Goal: Task Accomplishment & Management: Manage account settings

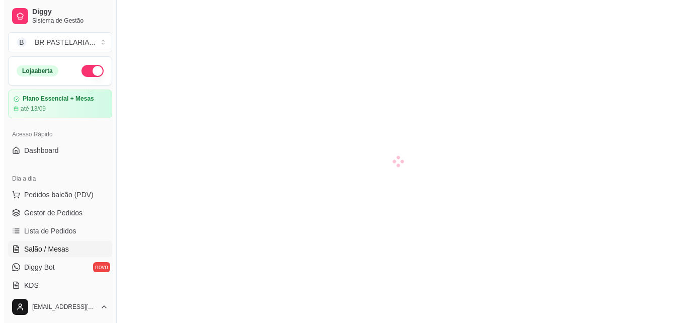
scroll to position [151, 0]
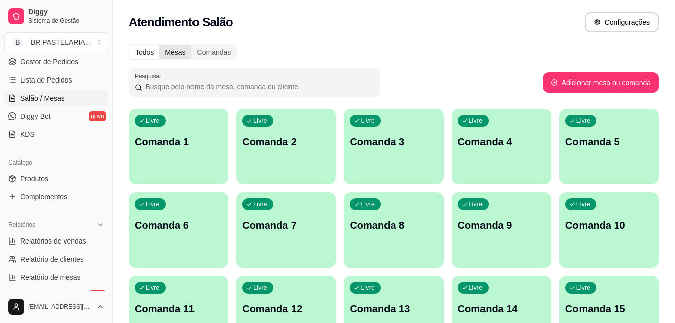
click at [166, 57] on div "Mesas" at bounding box center [175, 52] width 32 height 14
click at [159, 45] on input "Mesas" at bounding box center [159, 45] width 0 height 0
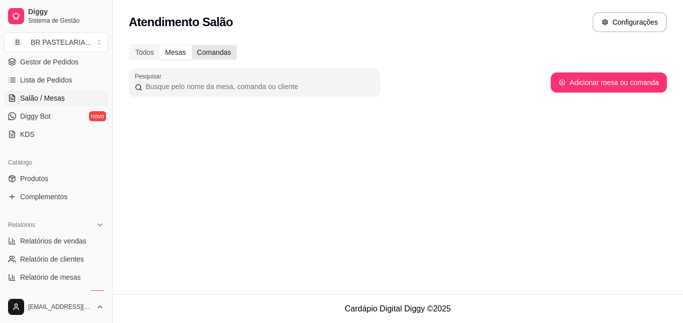
click at [216, 53] on div "Comandas" at bounding box center [213, 52] width 45 height 14
click at [191, 45] on input "Comandas" at bounding box center [191, 45] width 0 height 0
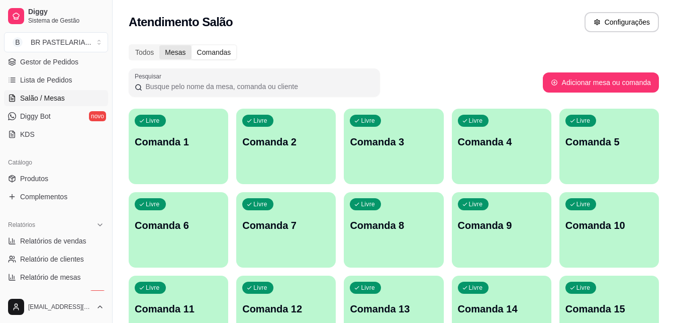
click at [179, 54] on div "Mesas" at bounding box center [175, 52] width 32 height 14
click at [159, 45] on input "Mesas" at bounding box center [159, 45] width 0 height 0
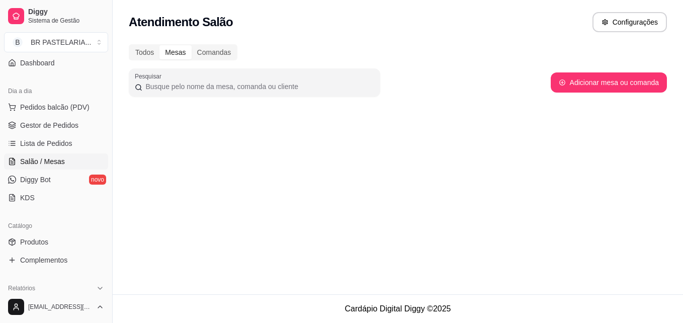
scroll to position [0, 0]
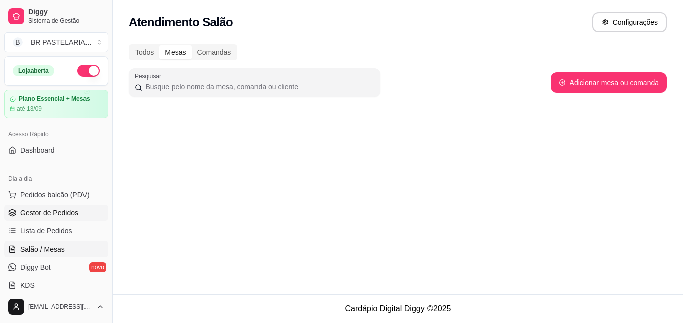
drag, startPoint x: 36, startPoint y: 210, endPoint x: 21, endPoint y: 209, distance: 15.6
click at [36, 210] on span "Gestor de Pedidos" at bounding box center [49, 213] width 58 height 10
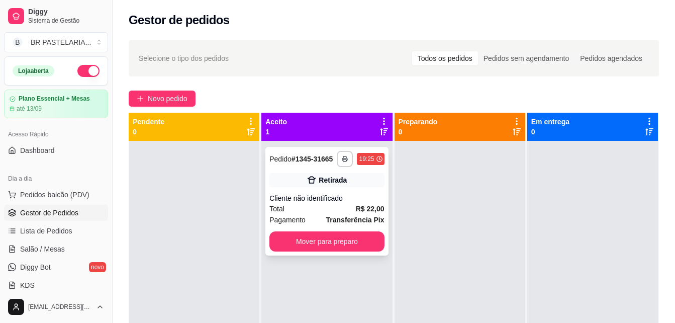
click at [300, 191] on div "**********" at bounding box center [326, 201] width 123 height 109
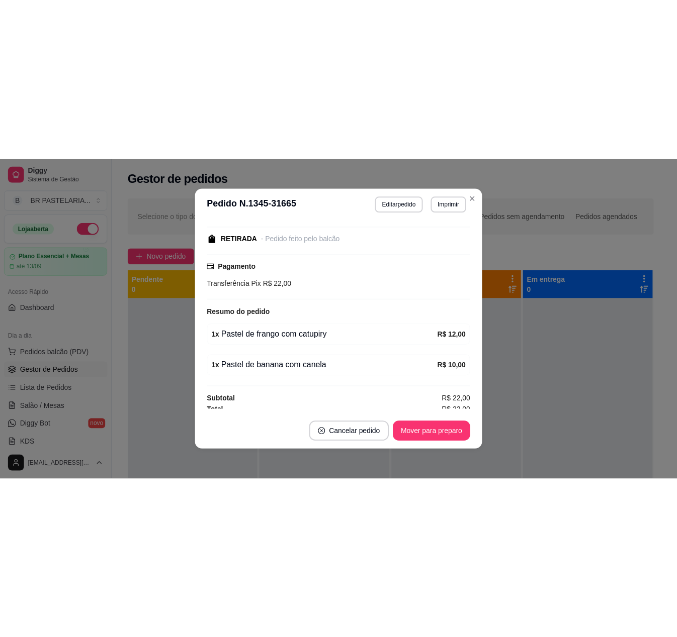
scroll to position [101, 0]
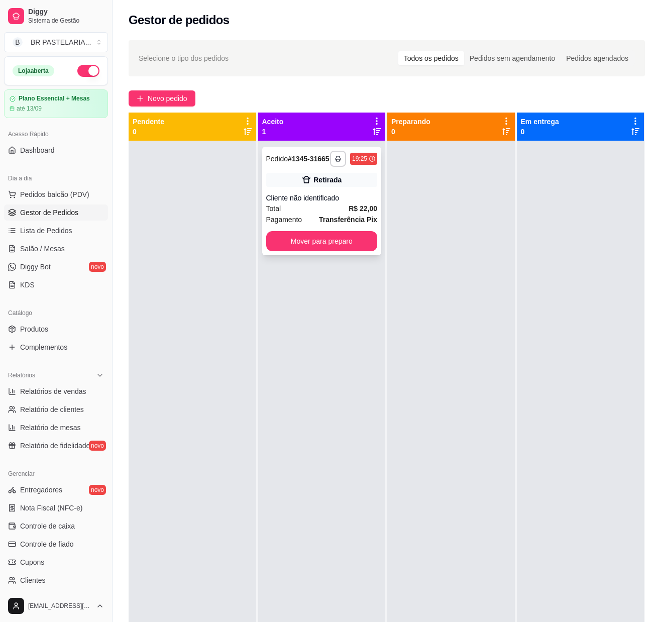
click at [353, 203] on div "Cliente não identificado" at bounding box center [322, 198] width 112 height 10
click at [369, 203] on div "Cliente não identificado" at bounding box center [322, 198] width 112 height 10
click at [348, 249] on button "Mover para preparo" at bounding box center [322, 242] width 108 height 20
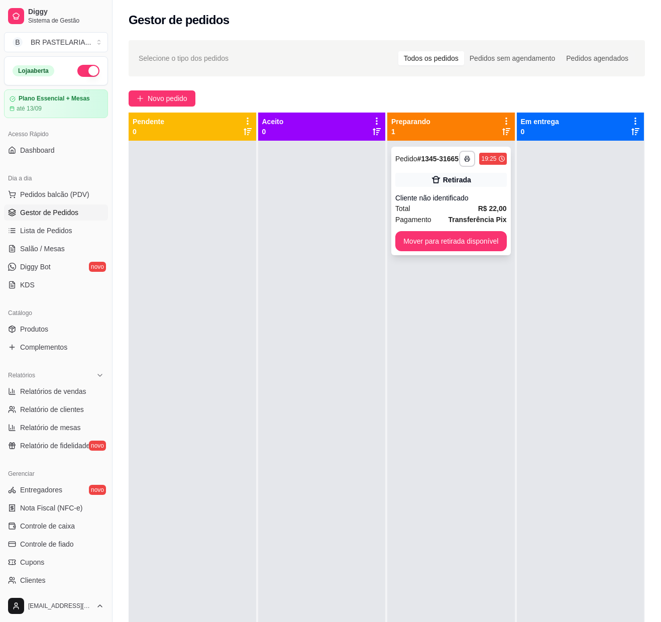
click at [451, 253] on div "**********" at bounding box center [452, 201] width 120 height 109
click at [480, 238] on button "Mover para retirada disponível" at bounding box center [451, 242] width 108 height 20
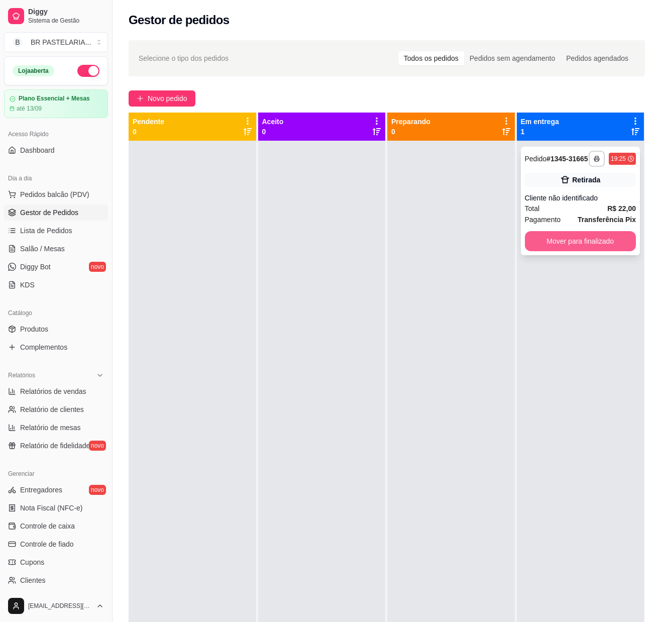
click at [542, 243] on button "Mover para finalizado" at bounding box center [581, 241] width 112 height 20
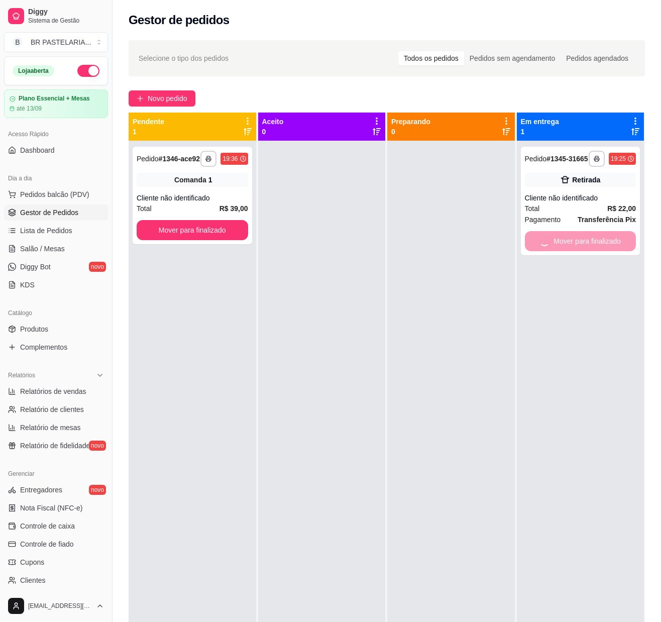
click at [475, 254] on div at bounding box center [452, 452] width 128 height 622
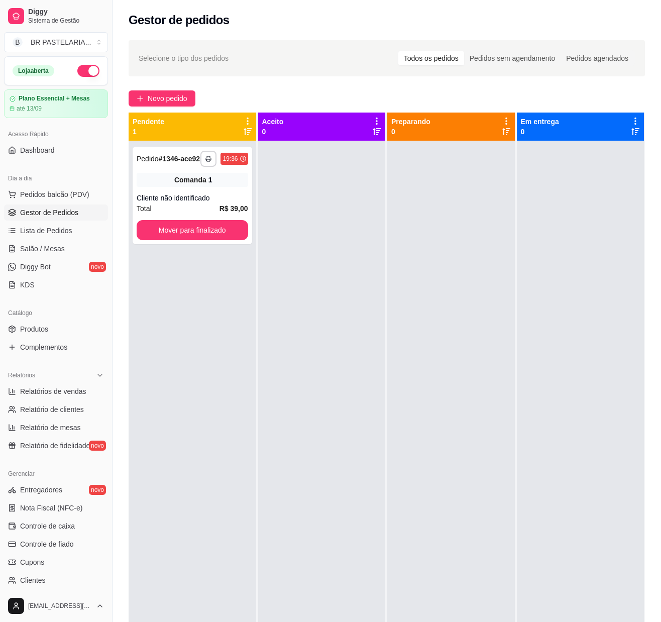
click at [504, 223] on div at bounding box center [452, 452] width 128 height 622
click at [183, 203] on div "Cliente não identificado" at bounding box center [193, 198] width 112 height 10
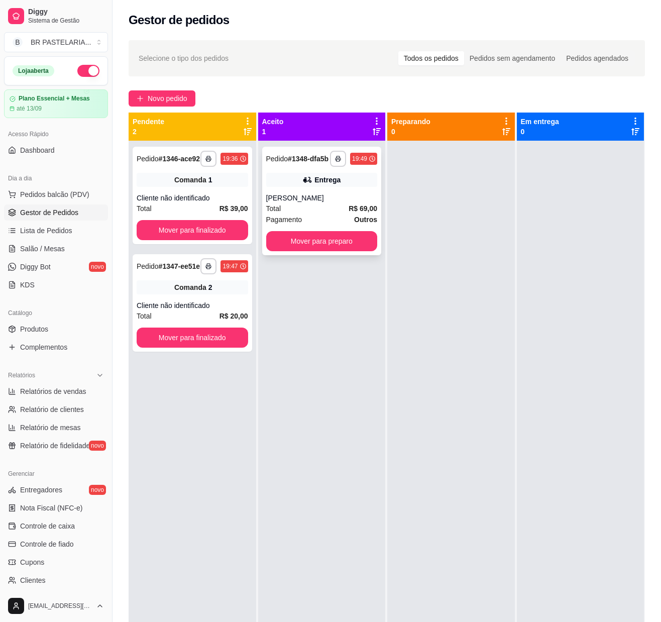
click at [295, 175] on div "**********" at bounding box center [322, 201] width 120 height 109
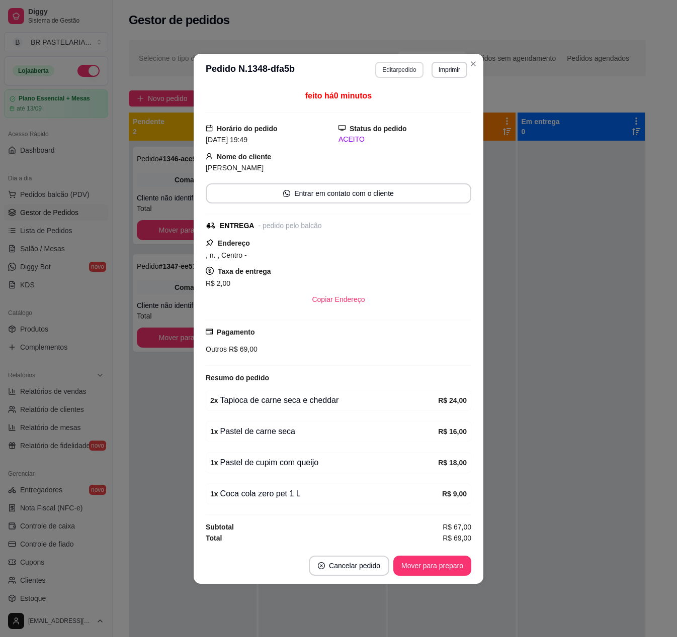
click at [408, 67] on button "Editar pedido" at bounding box center [399, 70] width 48 height 16
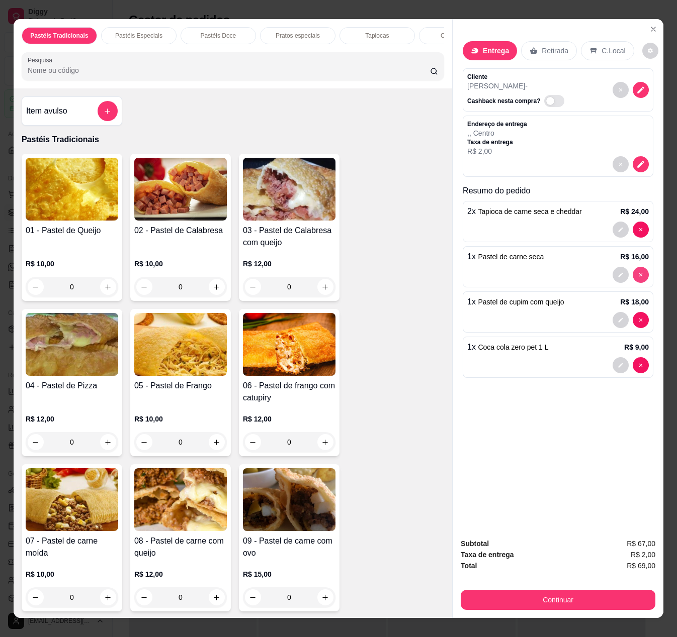
type input "0"
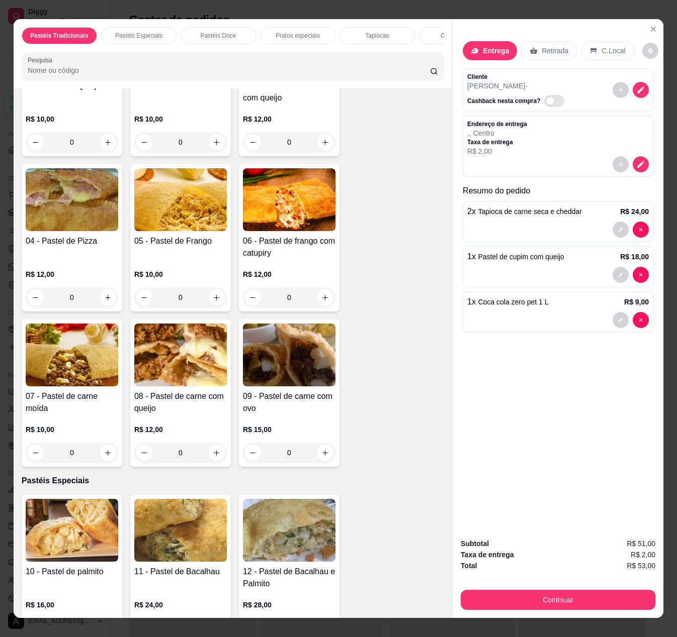
scroll to position [201, 0]
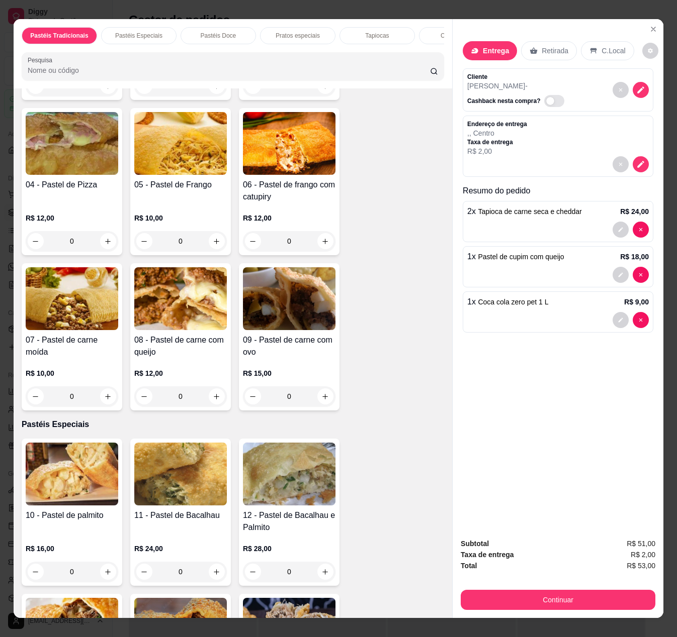
click at [99, 322] on div "0" at bounding box center [72, 397] width 92 height 20
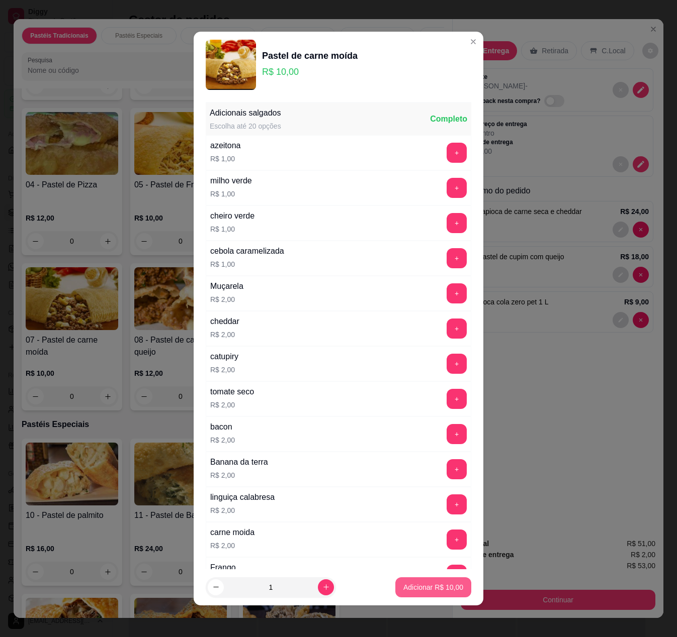
click at [400, 322] on button "Adicionar R$ 10,00" at bounding box center [433, 587] width 76 height 20
type input "1"
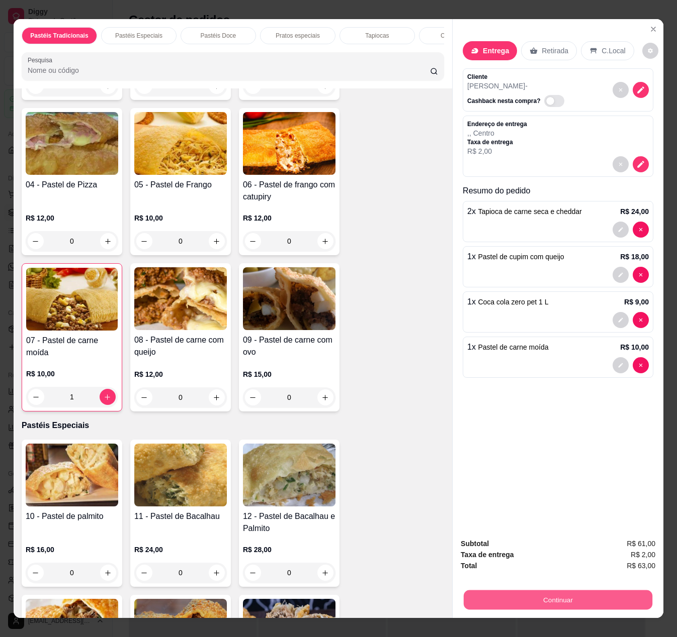
click at [478, 322] on button "Continuar" at bounding box center [557, 601] width 188 height 20
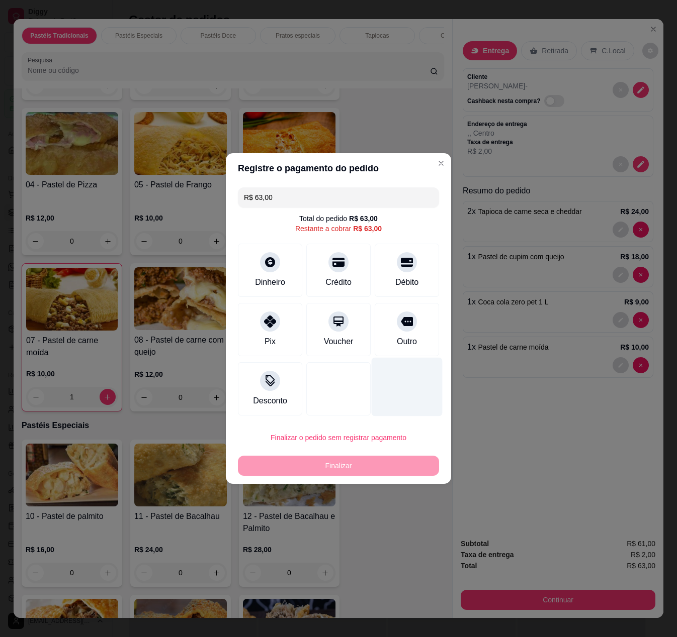
click at [376, 322] on div at bounding box center [406, 387] width 71 height 59
click at [393, 299] on div "R$ 63,00 Total do pedido R$ 63,00 Restante a cobrar R$ 63,00 Dinheiro Crédito D…" at bounding box center [338, 301] width 225 height 236
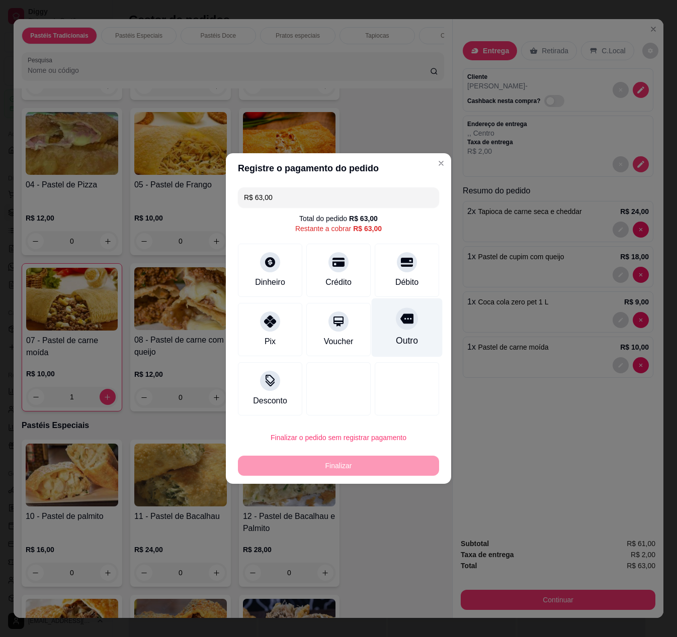
click at [375, 320] on div "Outro" at bounding box center [406, 328] width 71 height 59
type input "R$ 0,00"
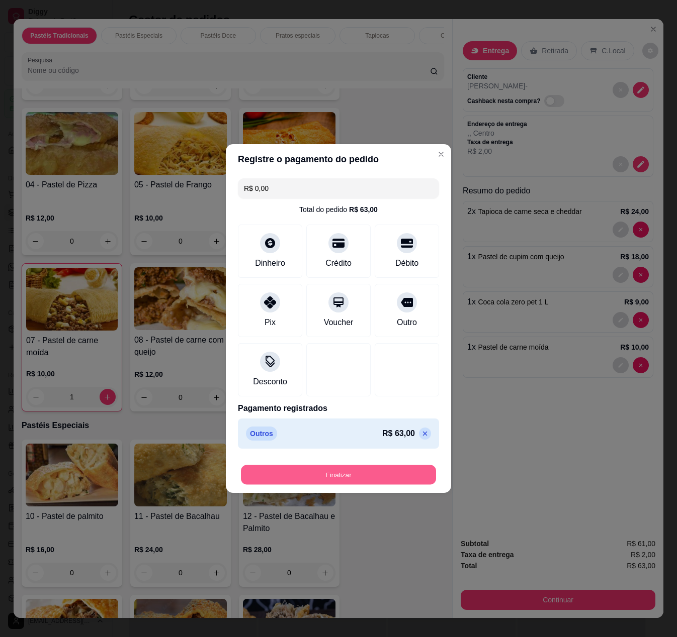
click at [335, 322] on button "Finalizar" at bounding box center [338, 475] width 195 height 20
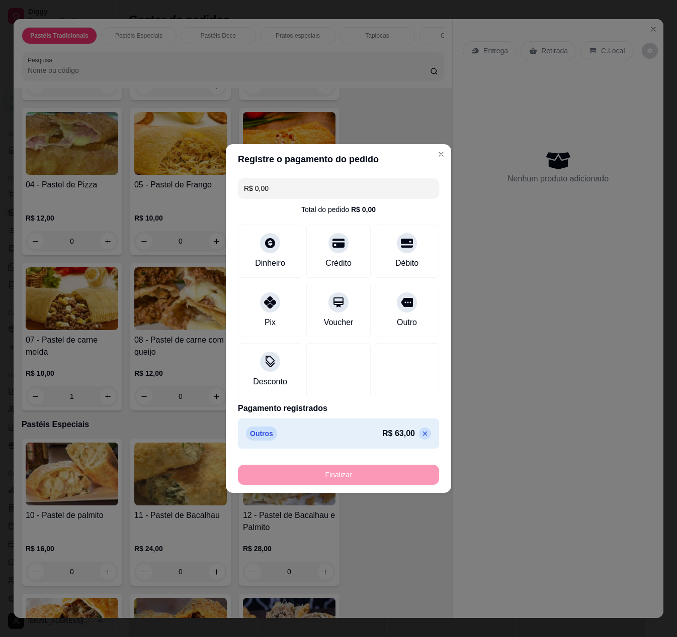
type input "0"
type input "-R$ 63,00"
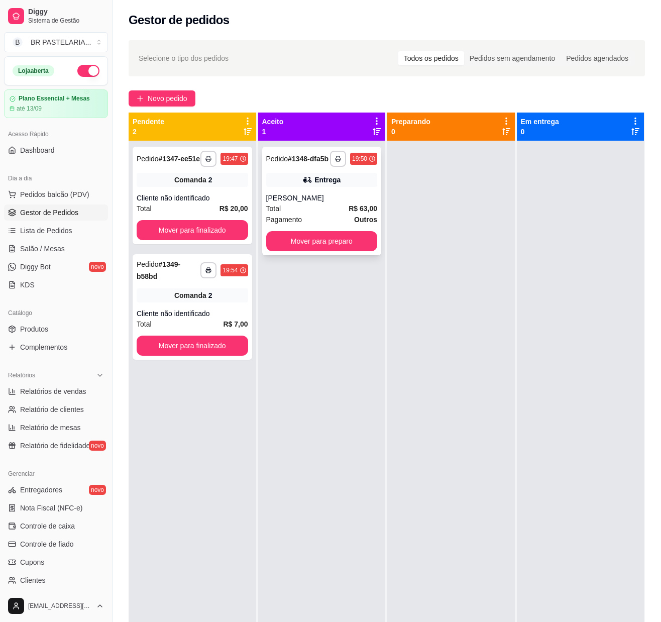
click at [319, 185] on div "Entrega" at bounding box center [328, 180] width 26 height 10
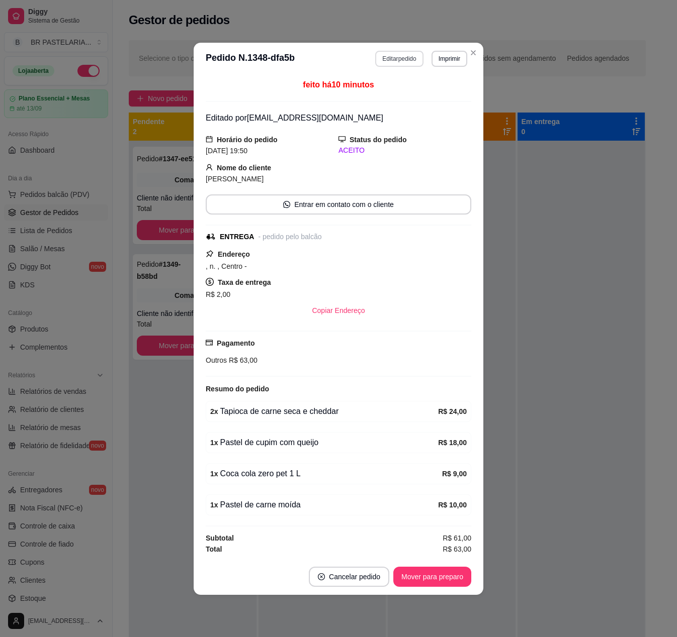
click at [388, 52] on button "Editar pedido" at bounding box center [399, 59] width 48 height 16
click at [550, 322] on button "Continuar" at bounding box center [557, 600] width 195 height 20
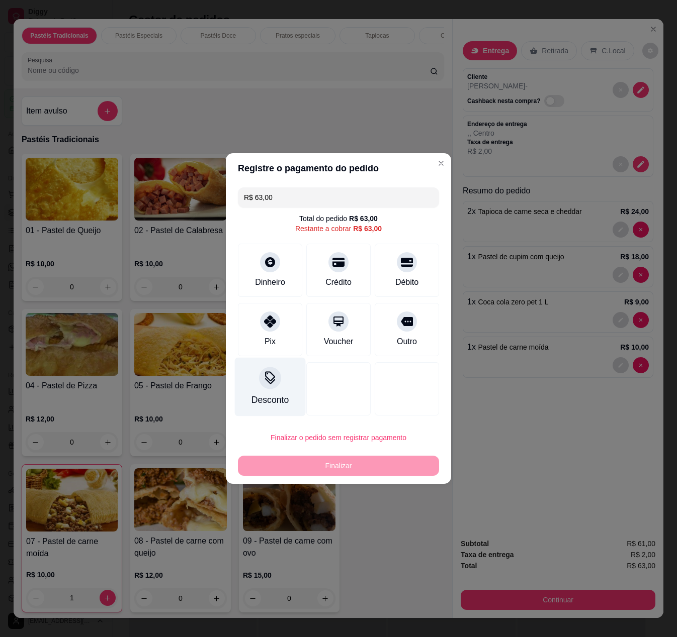
drag, startPoint x: 259, startPoint y: 323, endPoint x: 275, endPoint y: 357, distance: 37.8
click at [260, 322] on div at bounding box center [270, 322] width 20 height 20
type input "R$ 0,00"
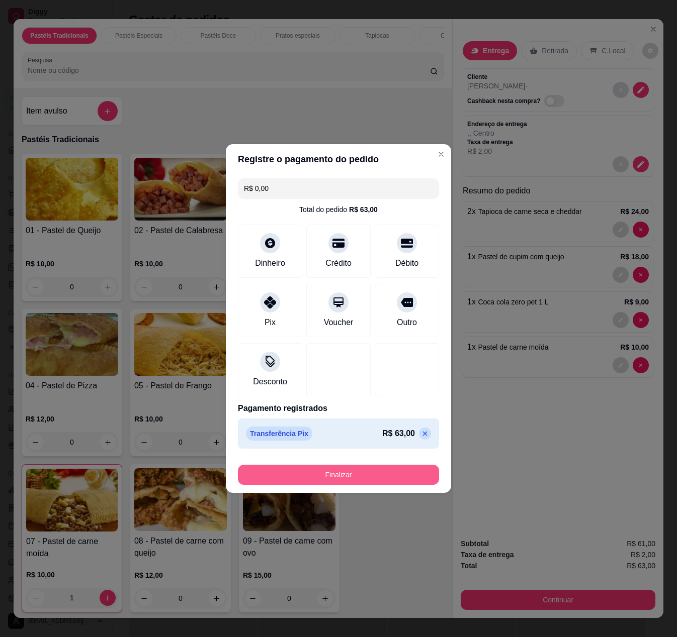
click at [338, 322] on button "Finalizar" at bounding box center [338, 475] width 201 height 20
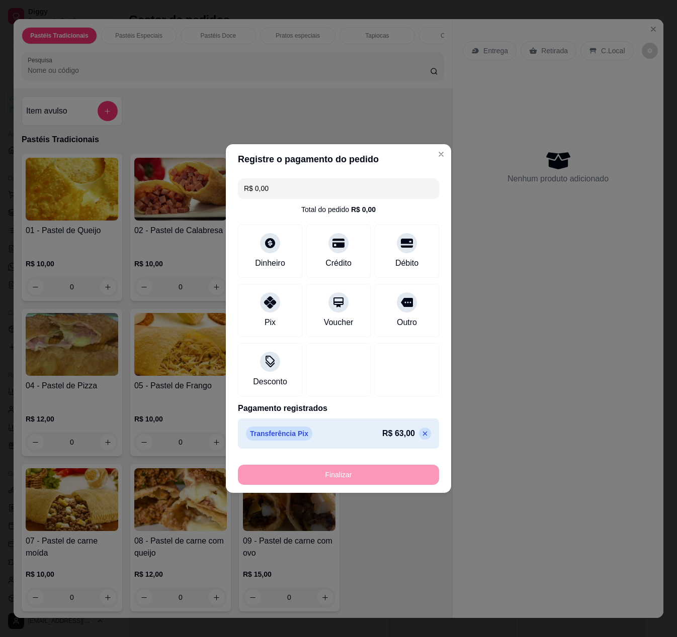
type input "0"
type input "-R$ 63,00"
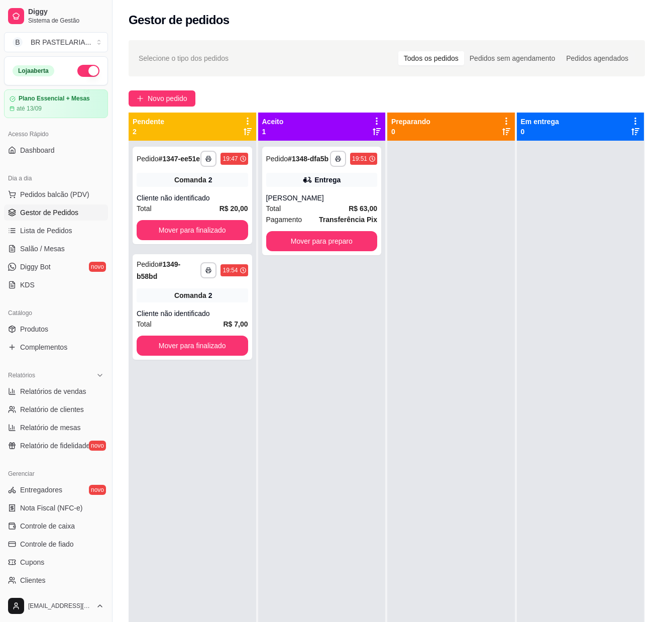
click at [50, 221] on link "Gestor de Pedidos" at bounding box center [56, 213] width 104 height 16
click at [50, 236] on span "Lista de Pedidos" at bounding box center [46, 231] width 52 height 10
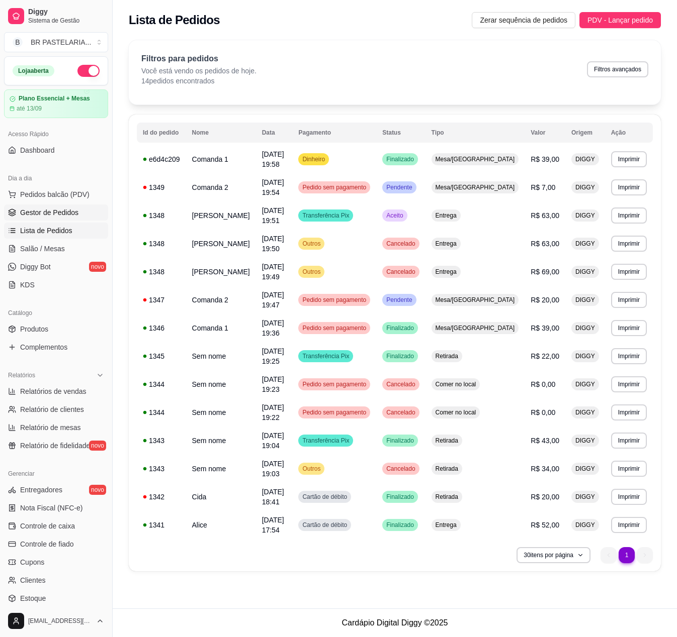
drag, startPoint x: 33, startPoint y: 218, endPoint x: 52, endPoint y: 219, distance: 19.1
click at [33, 218] on span "Gestor de Pedidos" at bounding box center [49, 213] width 58 height 10
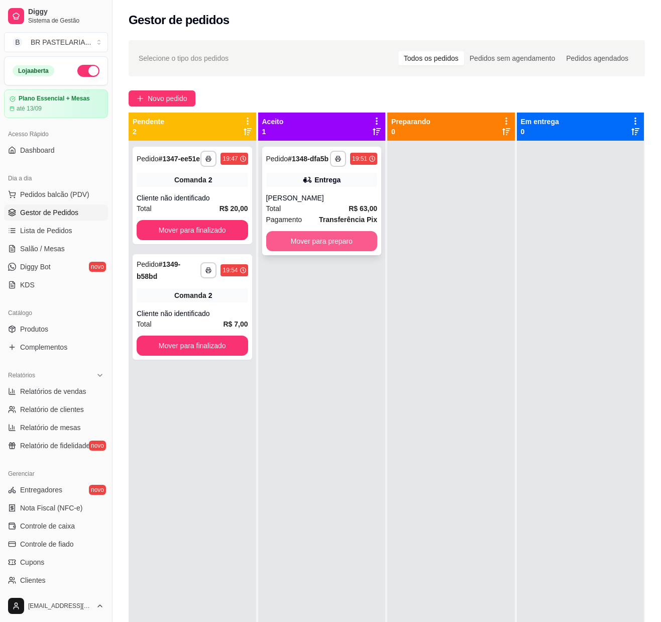
click at [342, 251] on button "Mover para preparo" at bounding box center [322, 241] width 112 height 20
click at [411, 253] on div at bounding box center [452, 452] width 128 height 622
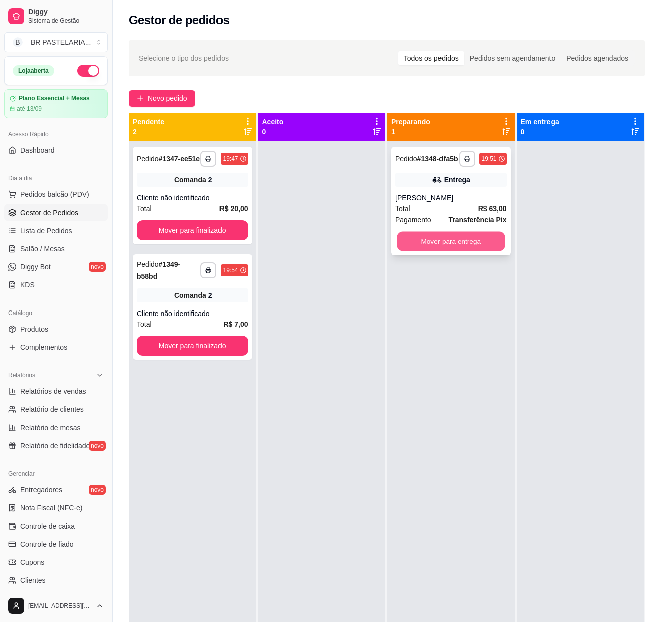
click at [417, 250] on button "Mover para entrega" at bounding box center [451, 242] width 108 height 20
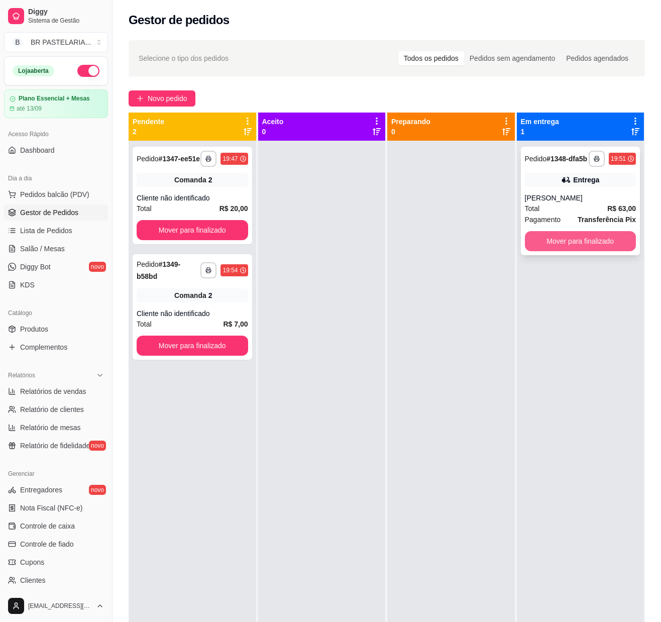
click at [559, 251] on button "Mover para finalizado" at bounding box center [581, 241] width 112 height 20
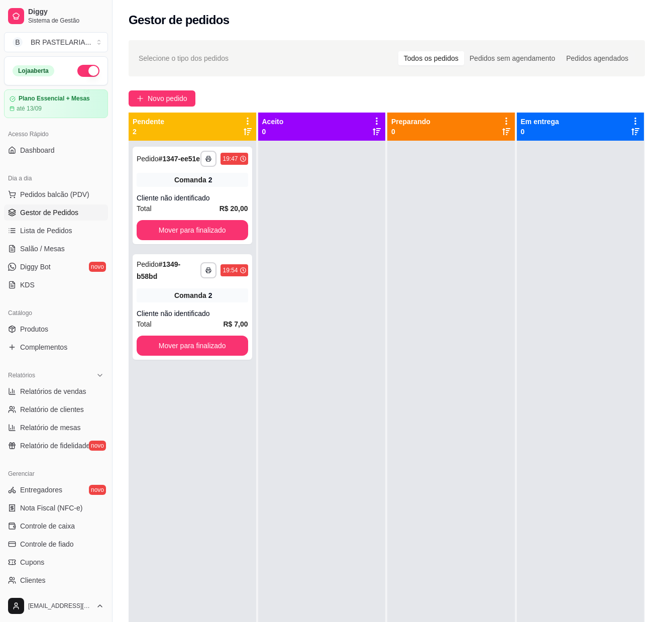
click at [406, 281] on div at bounding box center [452, 452] width 128 height 622
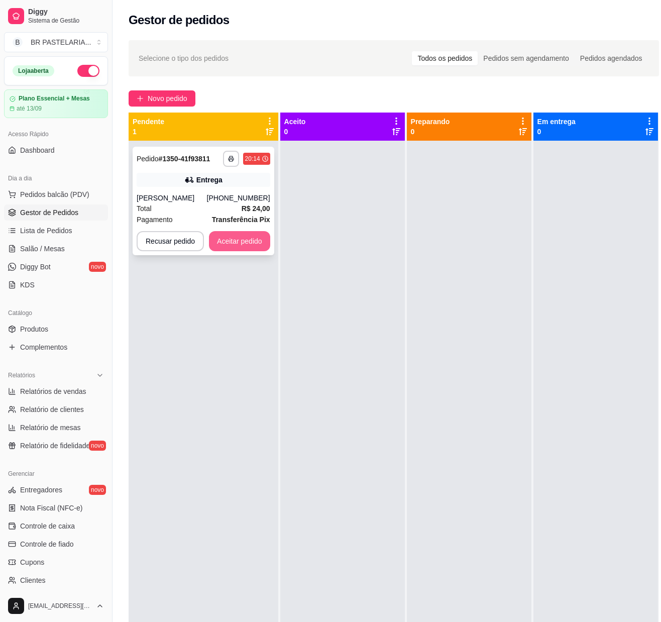
click at [228, 242] on button "Aceitar pedido" at bounding box center [239, 241] width 61 height 20
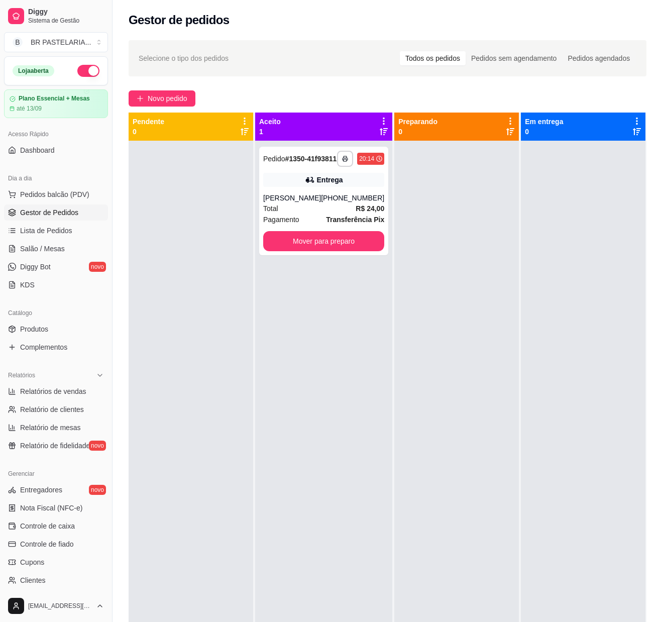
click at [246, 322] on div at bounding box center [191, 452] width 125 height 622
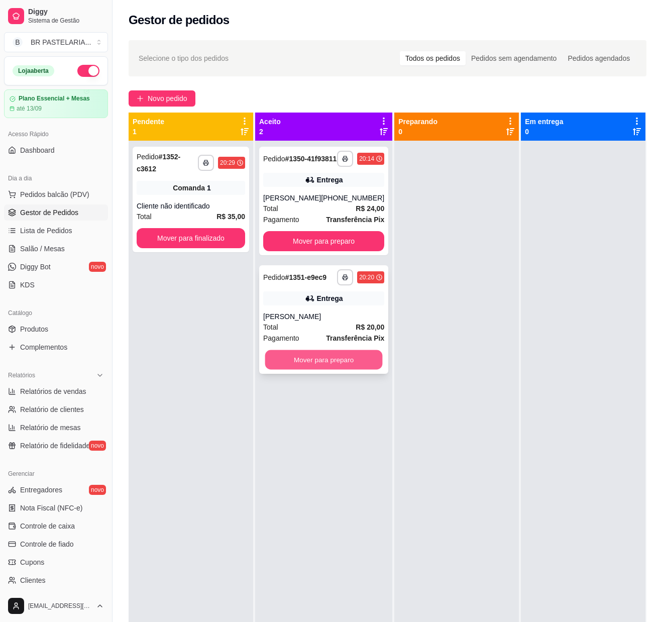
click at [296, 322] on button "Mover para preparo" at bounding box center [324, 360] width 118 height 20
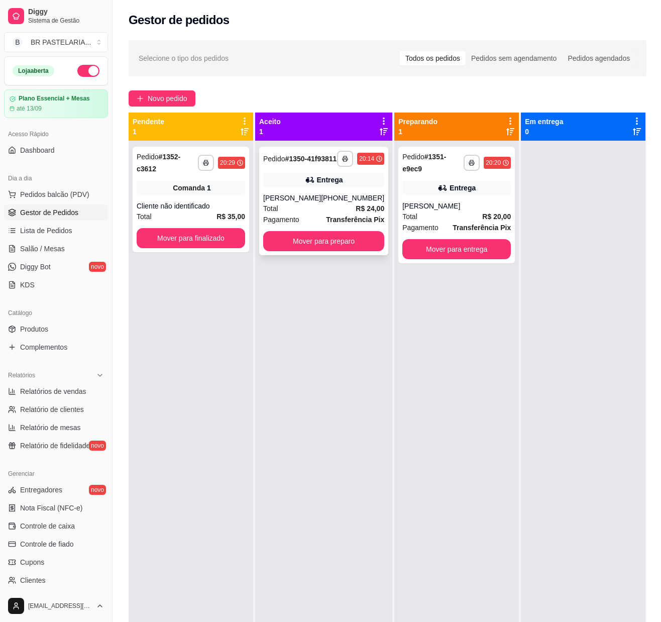
click at [305, 185] on icon at bounding box center [310, 180] width 10 height 10
click at [291, 241] on button "Mover para preparo" at bounding box center [323, 241] width 121 height 20
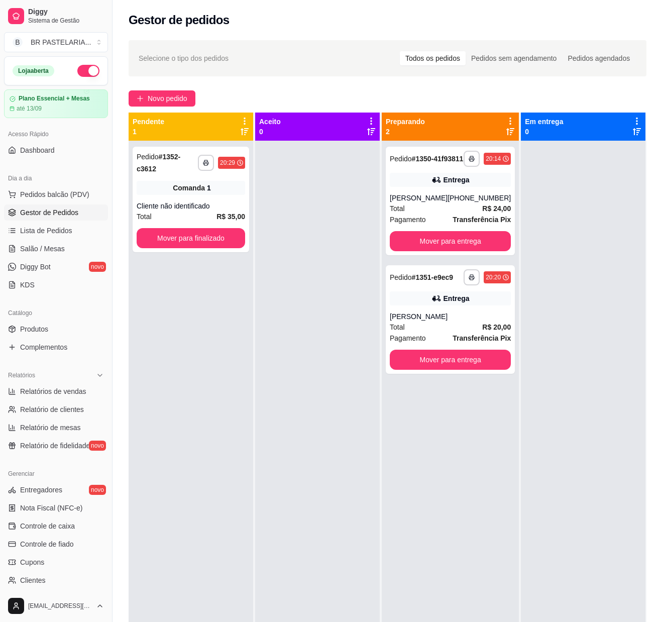
click at [450, 306] on div "Entrega" at bounding box center [450, 299] width 121 height 14
click at [444, 183] on div "Entrega" at bounding box center [457, 180] width 26 height 10
click at [446, 283] on div "Pedido # 1351-e9ec9" at bounding box center [421, 277] width 63 height 12
click at [465, 214] on div "Total R$ 24,00" at bounding box center [450, 208] width 121 height 11
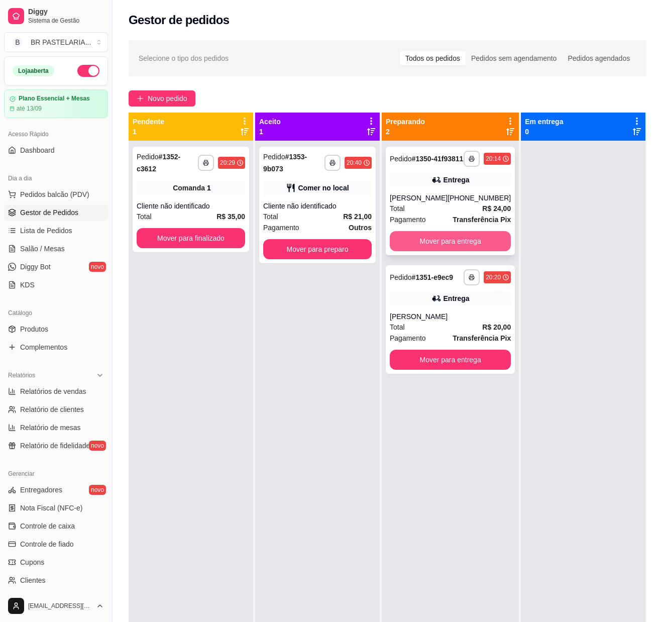
click at [444, 242] on button "Mover para entrega" at bounding box center [450, 241] width 121 height 20
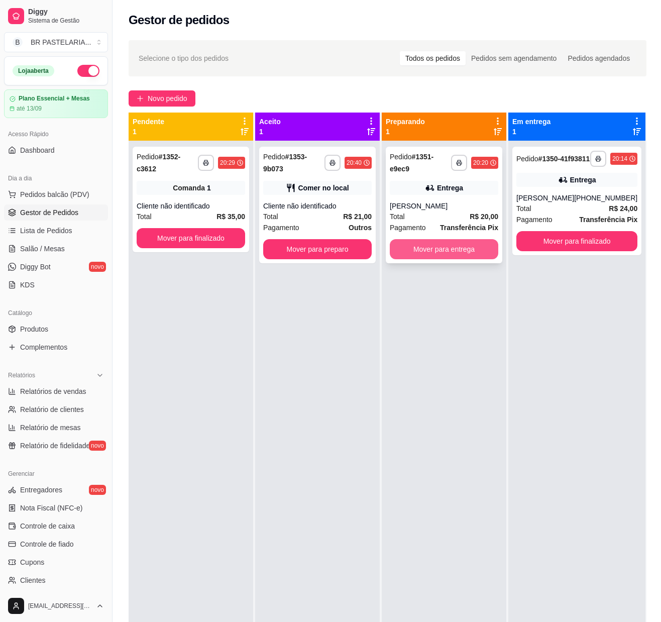
click at [444, 245] on button "Mover para entrega" at bounding box center [444, 249] width 109 height 20
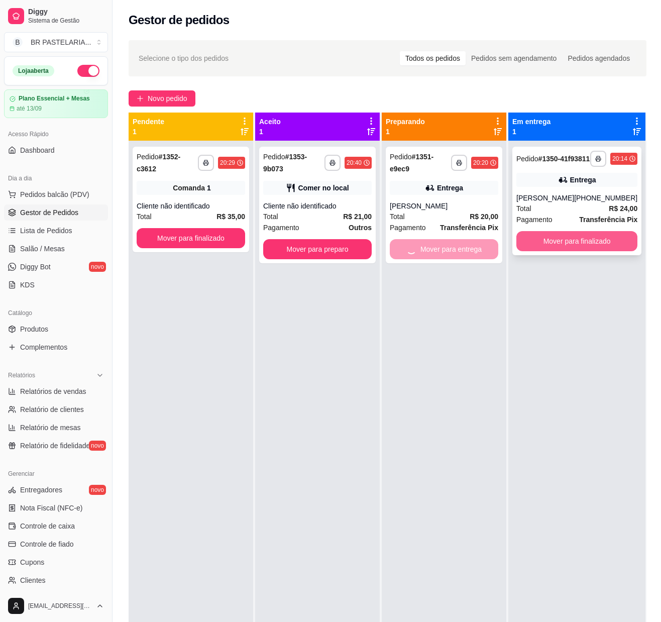
click at [530, 251] on button "Mover para finalizado" at bounding box center [577, 241] width 121 height 20
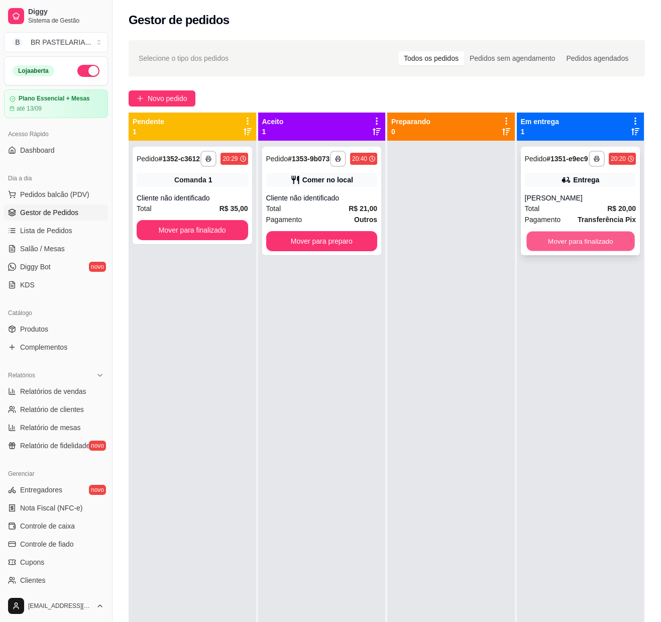
click at [551, 250] on button "Mover para finalizado" at bounding box center [581, 242] width 108 height 20
click at [308, 182] on div "Comer no local" at bounding box center [322, 180] width 112 height 14
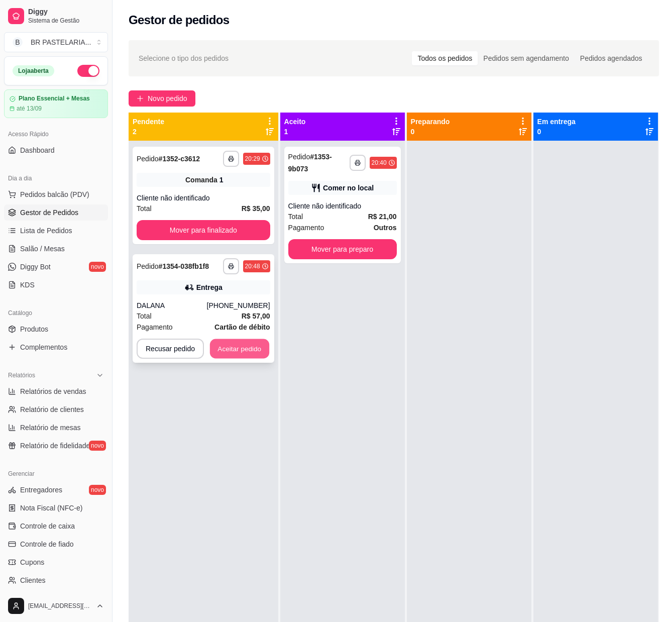
click at [237, 322] on button "Aceitar pedido" at bounding box center [239, 349] width 59 height 20
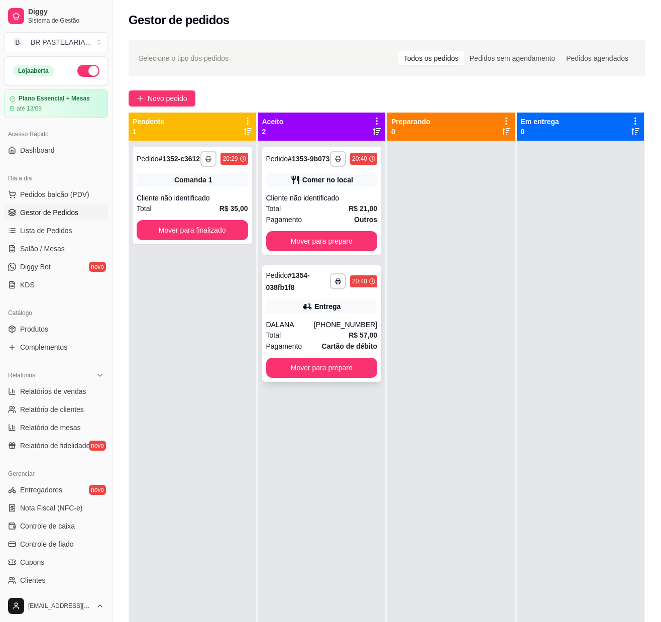
click at [327, 312] on div "Entrega" at bounding box center [328, 307] width 26 height 10
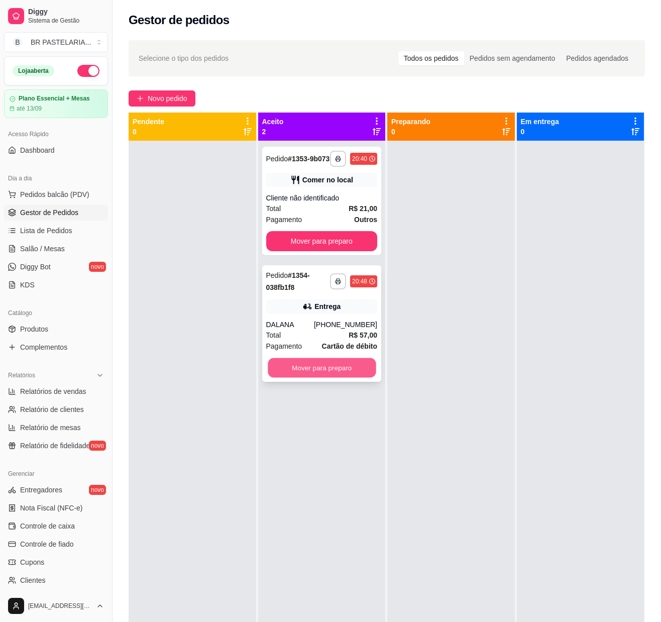
click at [311, 322] on button "Mover para preparo" at bounding box center [322, 368] width 108 height 20
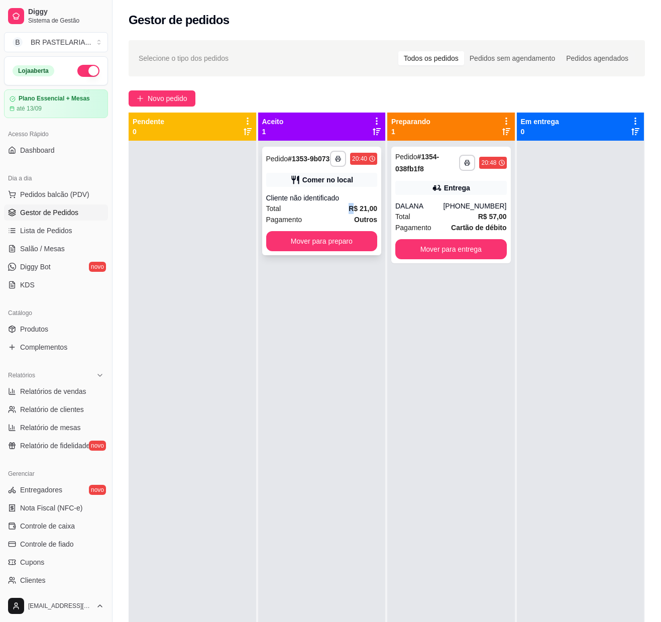
click at [349, 213] on strong "R$ 21,00" at bounding box center [363, 209] width 29 height 8
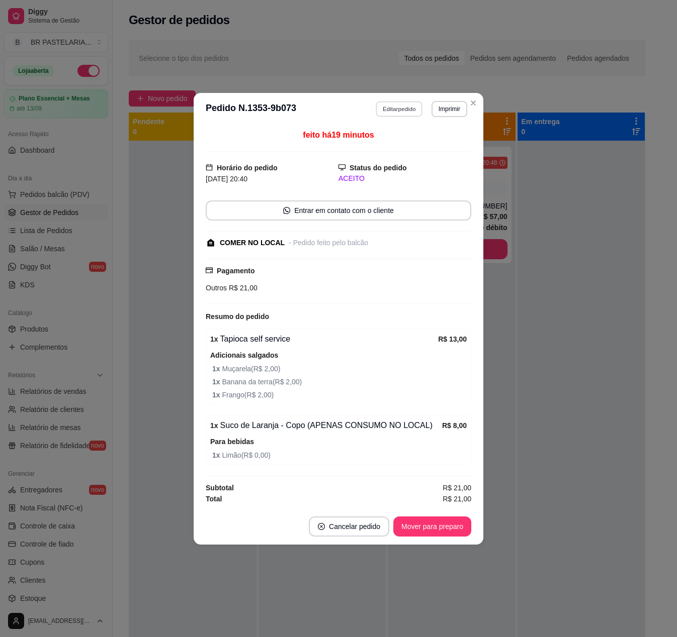
click at [416, 105] on button "Editar pedido" at bounding box center [399, 109] width 47 height 16
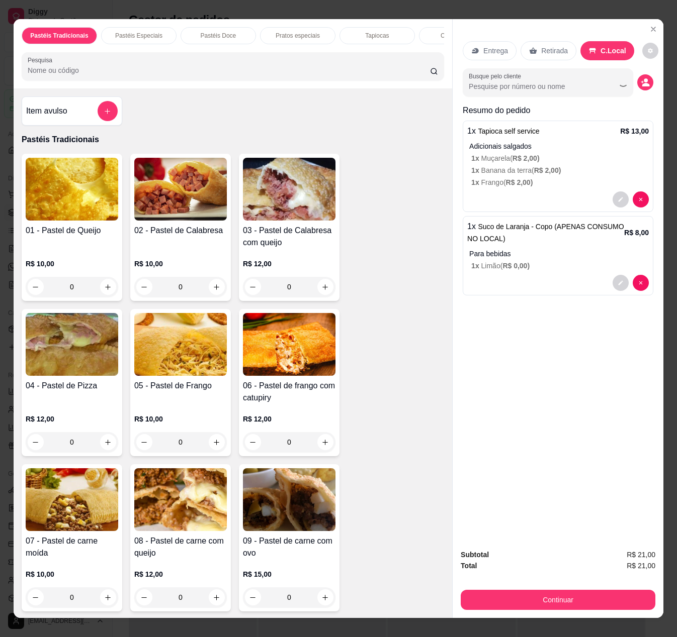
click at [509, 322] on div "Continuar" at bounding box center [557, 599] width 195 height 23
click at [517, 322] on button "Continuar" at bounding box center [557, 600] width 195 height 20
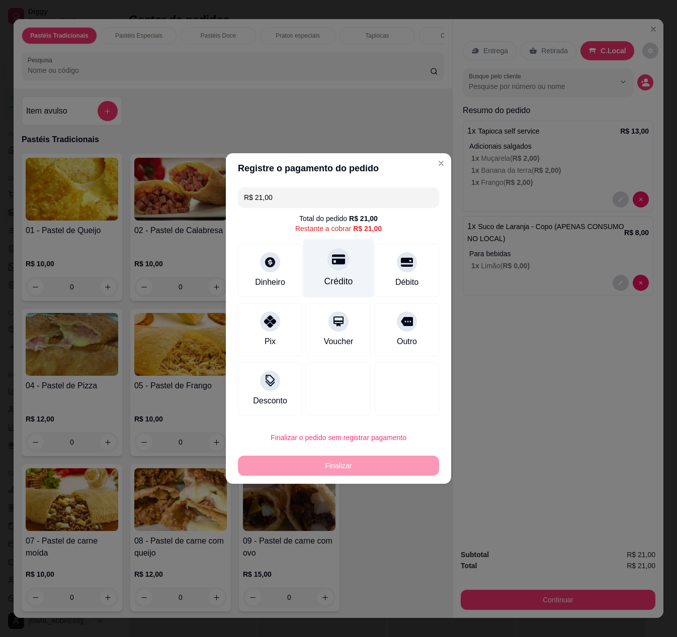
click at [331, 271] on div "Crédito" at bounding box center [338, 268] width 71 height 59
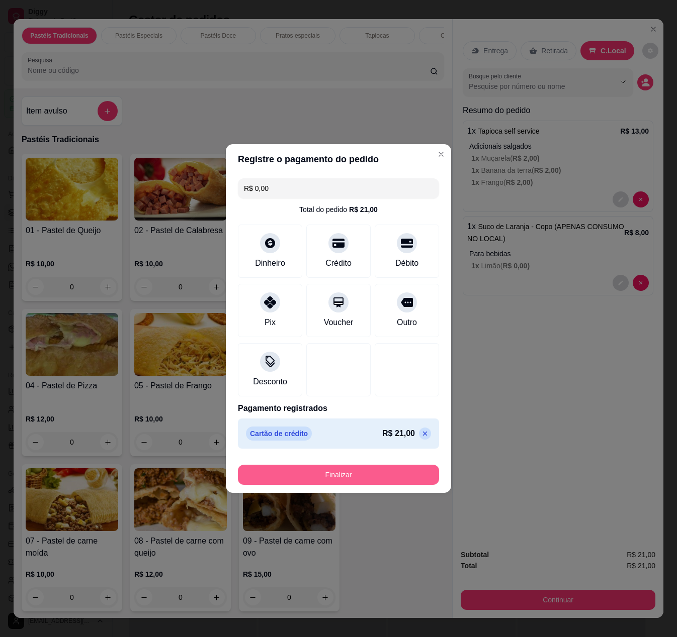
click at [311, 322] on button "Finalizar" at bounding box center [338, 475] width 201 height 20
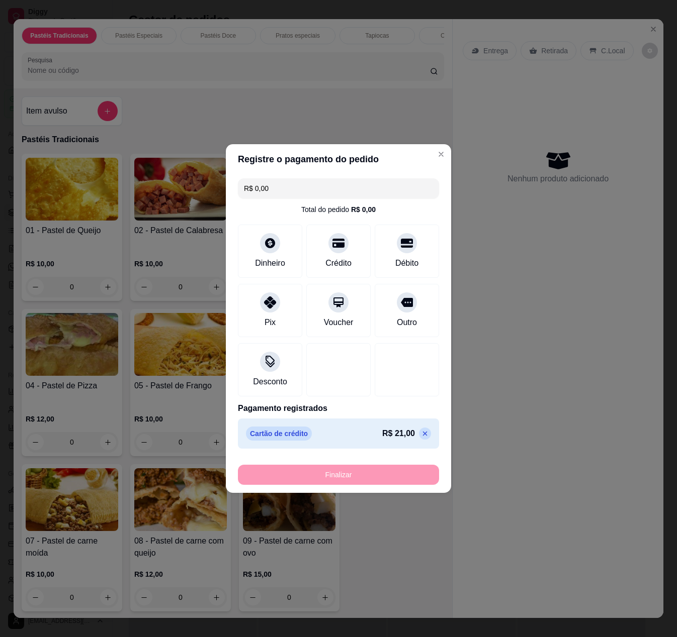
type input "-R$ 21,00"
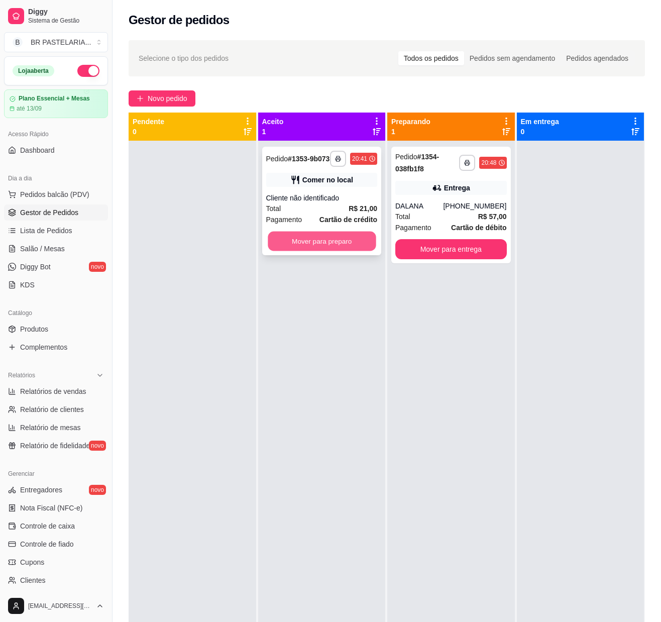
click at [341, 250] on button "Mover para preparo" at bounding box center [322, 242] width 108 height 20
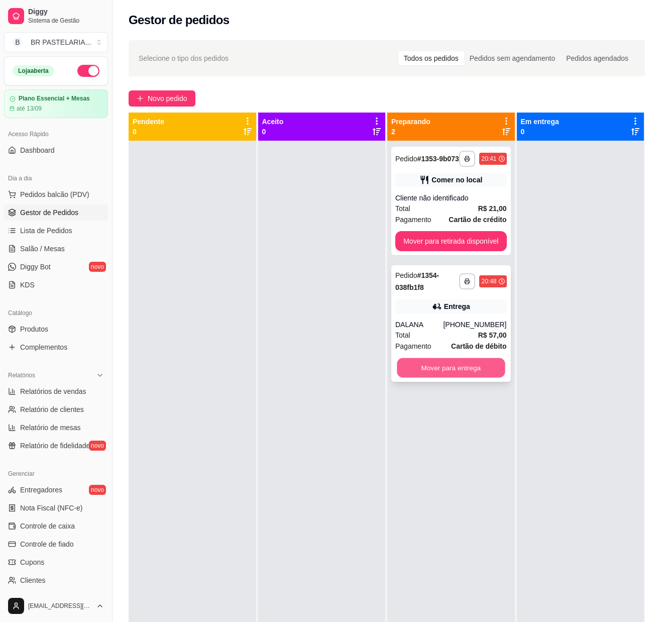
click at [447, 322] on button "Mover para entrega" at bounding box center [451, 368] width 108 height 20
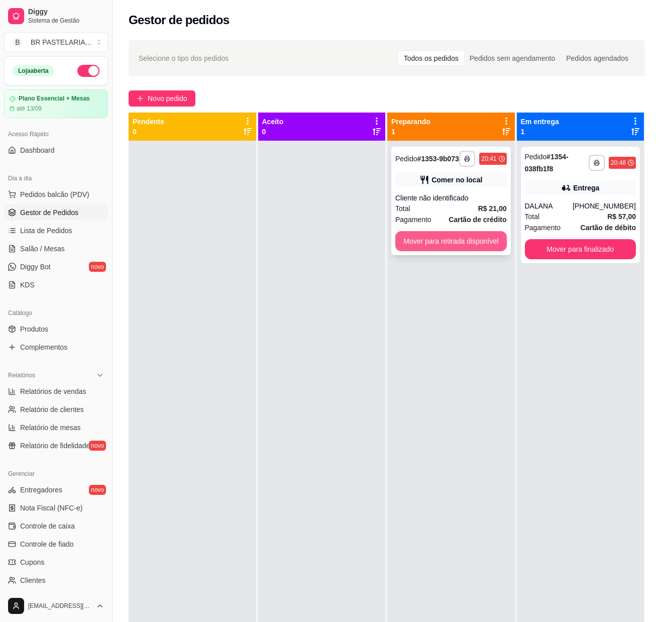
click at [432, 251] on button "Mover para retirada disponível" at bounding box center [452, 241] width 112 height 20
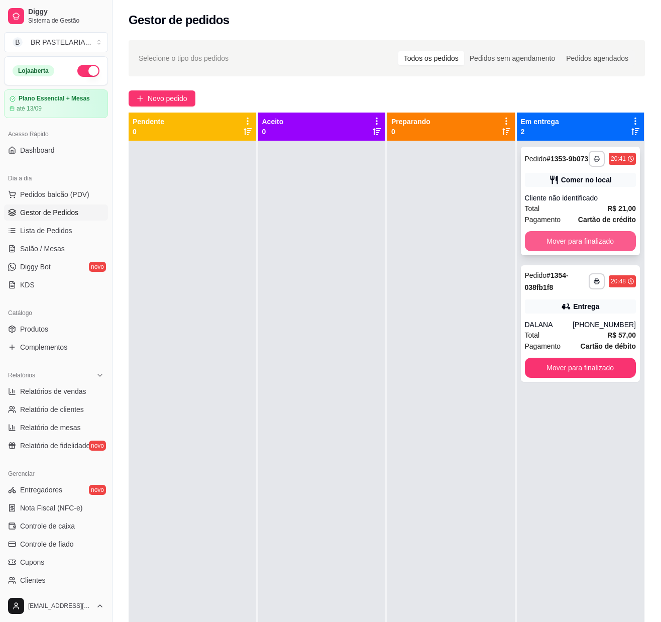
click at [576, 251] on button "Mover para finalizado" at bounding box center [581, 241] width 112 height 20
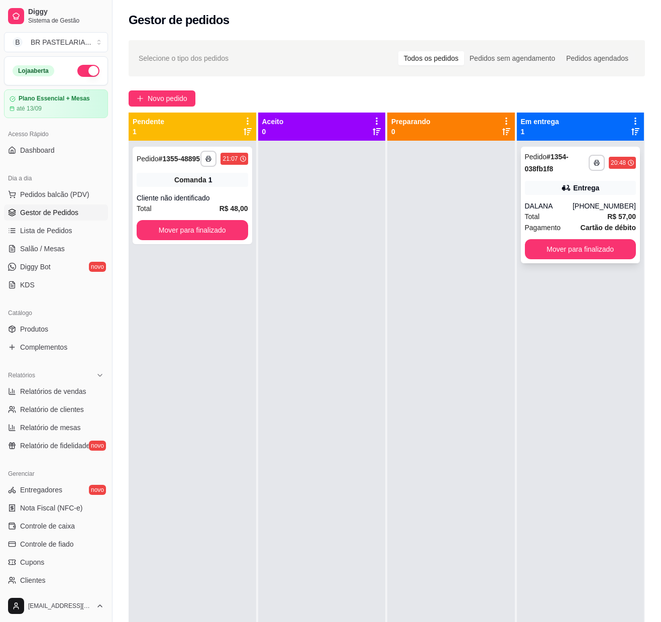
click at [536, 188] on div "Entrega" at bounding box center [581, 188] width 112 height 14
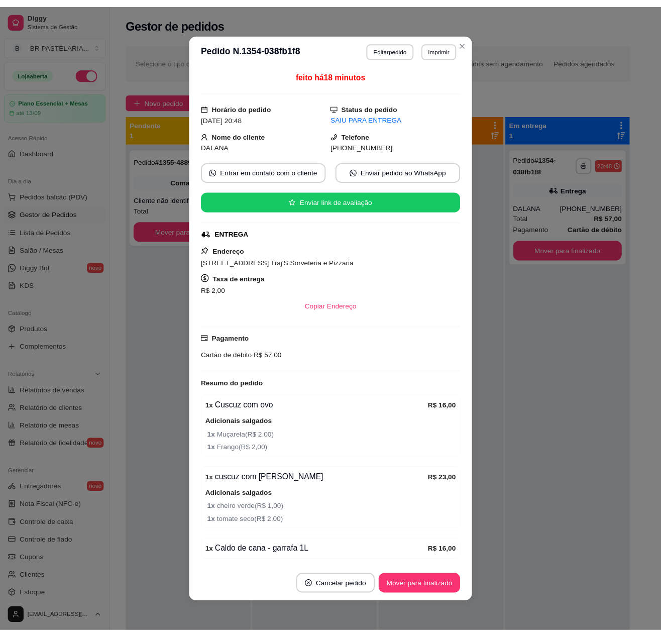
scroll to position [46, 0]
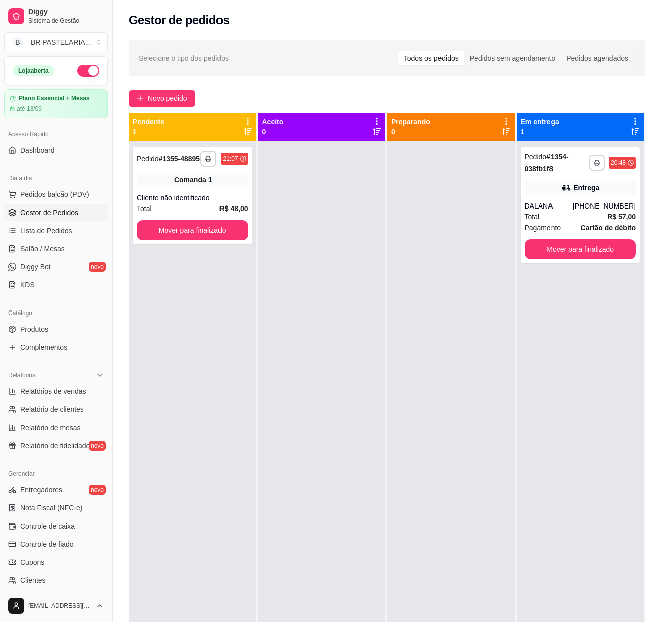
click at [551, 322] on div "**********" at bounding box center [581, 452] width 128 height 622
click at [553, 248] on button "Mover para finalizado" at bounding box center [581, 249] width 112 height 20
click at [465, 322] on div at bounding box center [452, 452] width 128 height 622
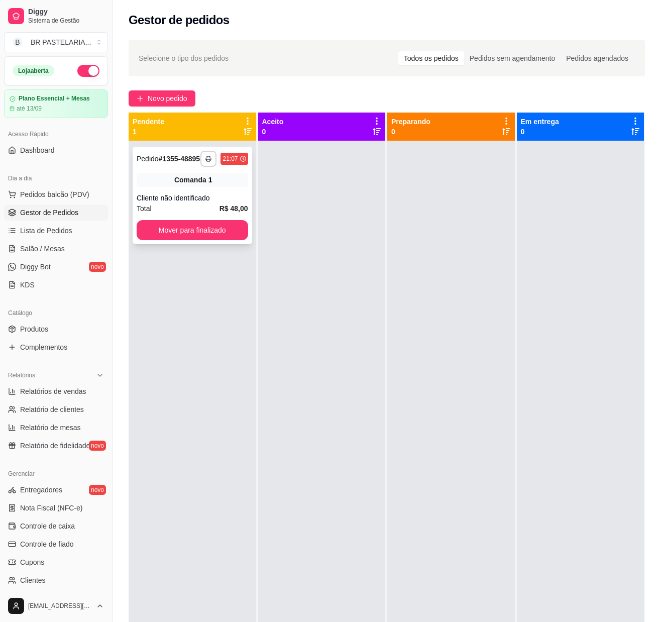
click at [221, 197] on div "**********" at bounding box center [193, 196] width 120 height 98
click at [198, 195] on div "**********" at bounding box center [193, 196] width 120 height 98
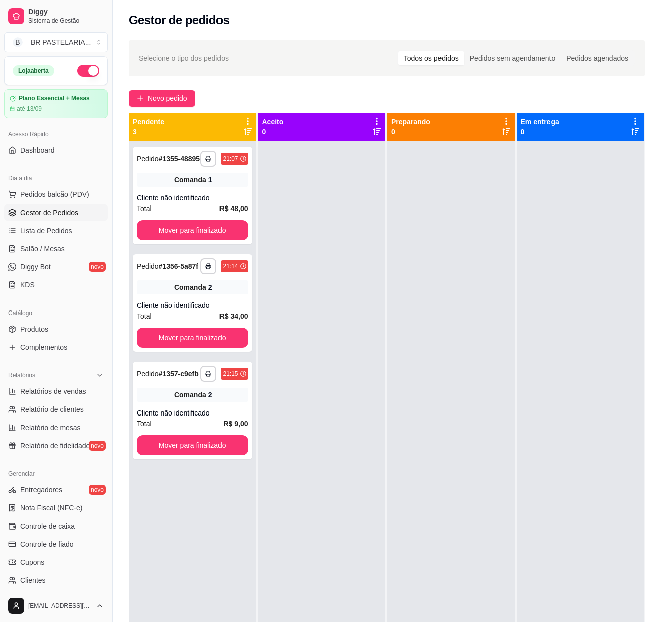
click at [407, 322] on div at bounding box center [452, 452] width 128 height 622
click at [62, 239] on link "Lista de Pedidos" at bounding box center [56, 231] width 104 height 16
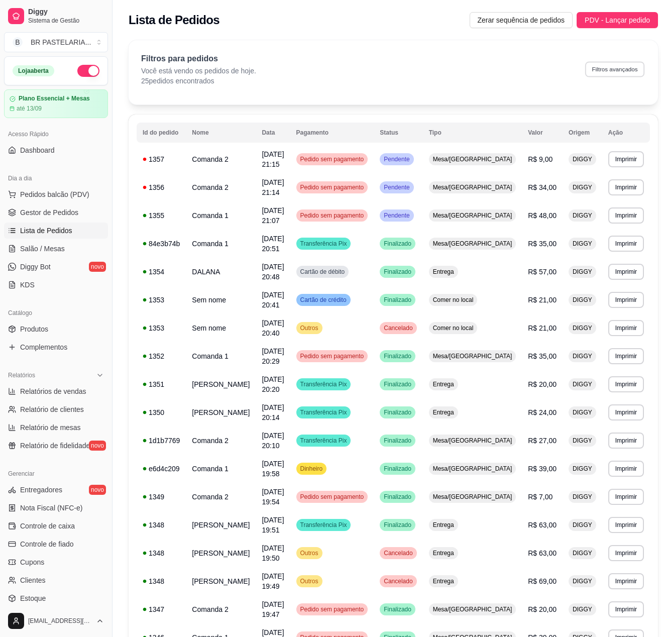
click at [605, 71] on button "Filtros avançados" at bounding box center [615, 69] width 59 height 16
select select "0"
click at [217, 61] on p "Filtros para pedidos" at bounding box center [198, 59] width 115 height 12
click at [603, 132] on th "Ação" at bounding box center [627, 133] width 48 height 20
click at [534, 130] on th "Valor" at bounding box center [542, 133] width 41 height 20
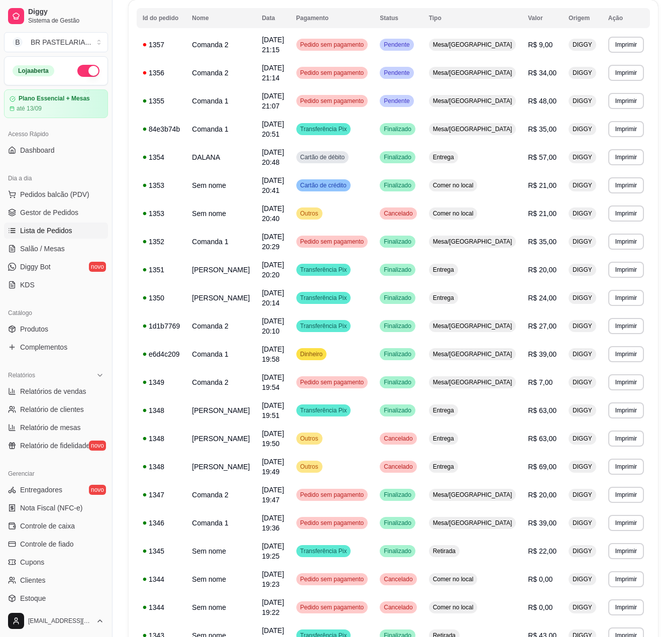
scroll to position [186, 0]
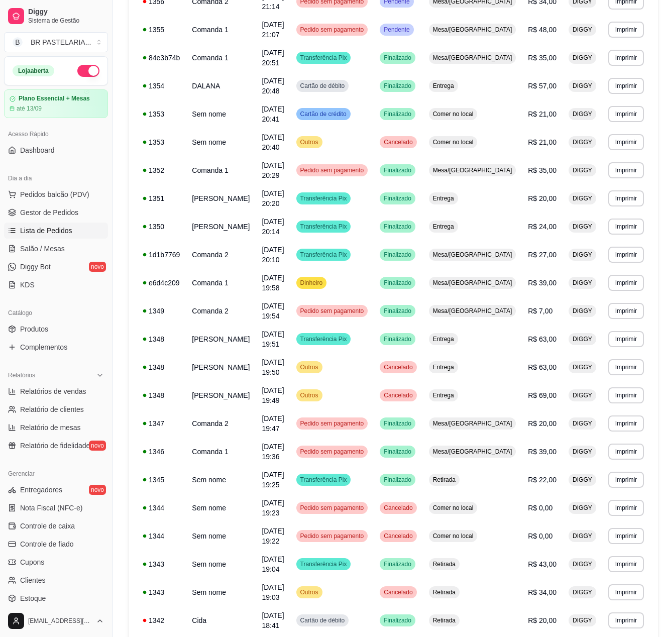
click at [531, 322] on li "100 pedidos" at bounding box center [537, 556] width 92 height 16
click at [194, 322] on td "Cida" at bounding box center [221, 621] width 70 height 28
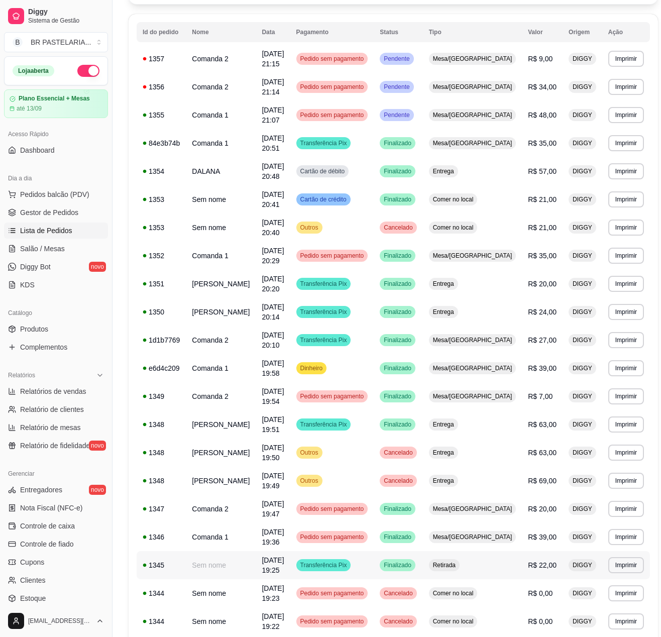
scroll to position [0, 0]
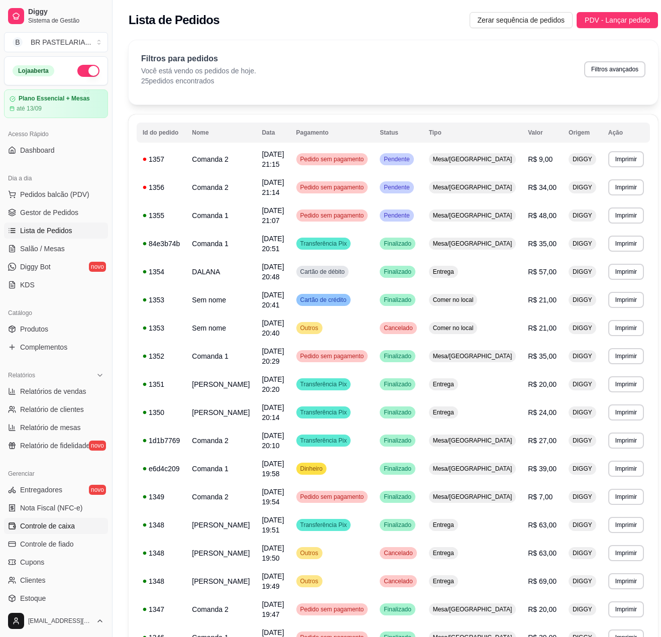
click at [46, 322] on span "Controle de caixa" at bounding box center [47, 526] width 55 height 10
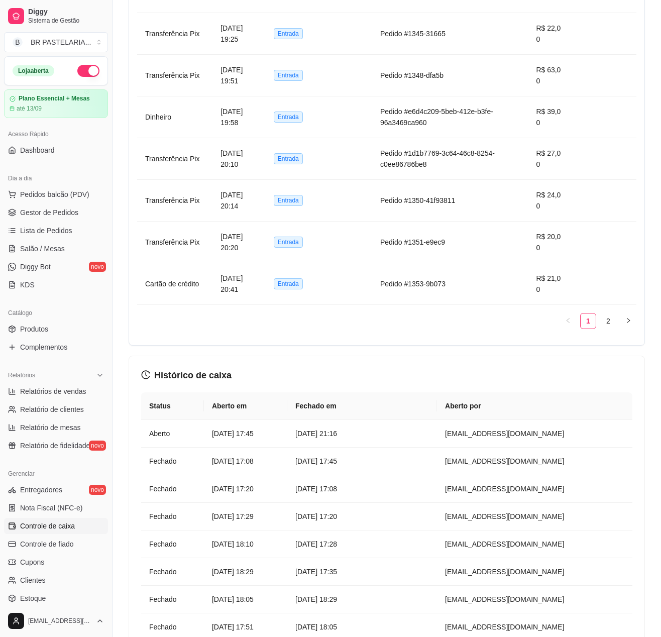
scroll to position [704, 0]
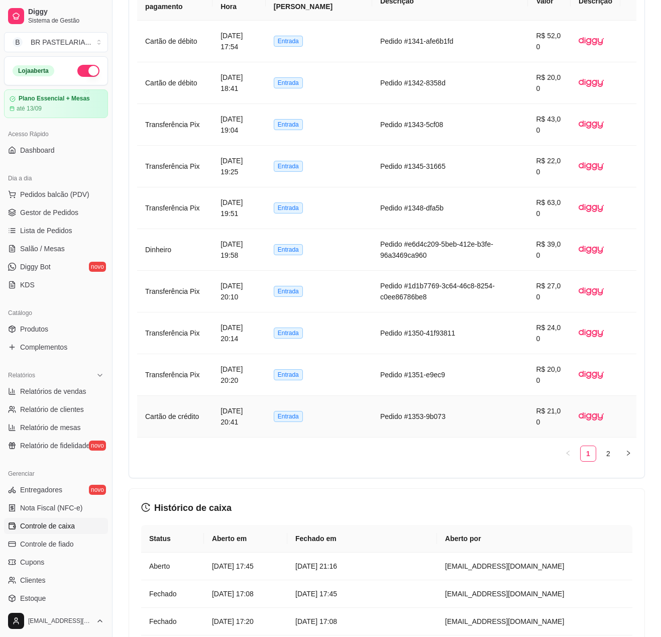
click at [511, 322] on td "Pedido #1353-9b073" at bounding box center [450, 417] width 156 height 42
click at [38, 218] on span "Gestor de Pedidos" at bounding box center [49, 213] width 58 height 10
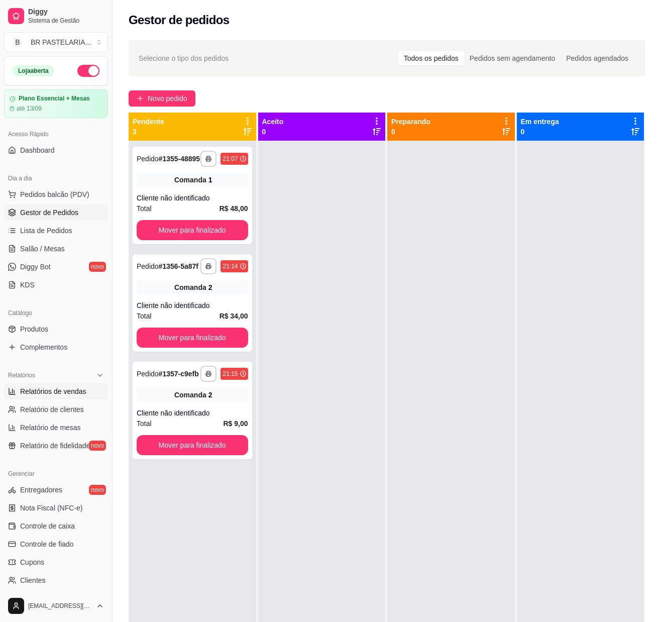
click at [52, 322] on span "Relatórios de vendas" at bounding box center [53, 392] width 66 height 10
select select "ALL"
select select "0"
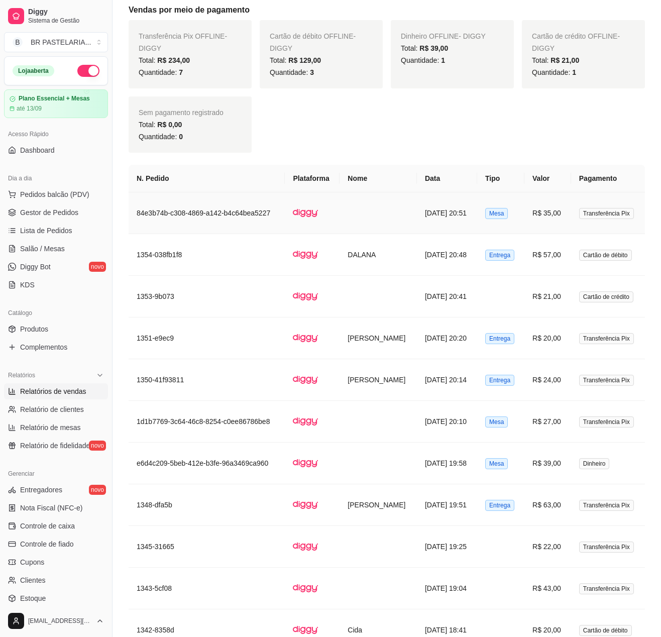
scroll to position [704, 0]
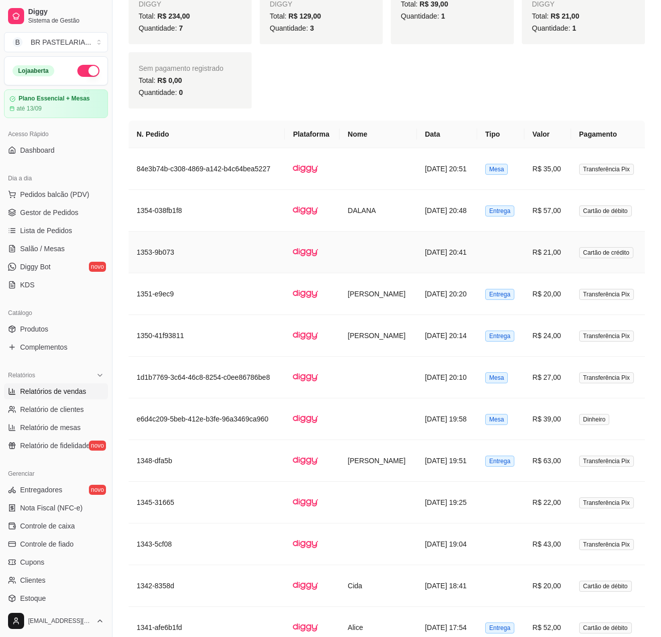
click at [507, 244] on td at bounding box center [500, 253] width 47 height 42
click at [31, 218] on span "Gestor de Pedidos" at bounding box center [49, 213] width 58 height 10
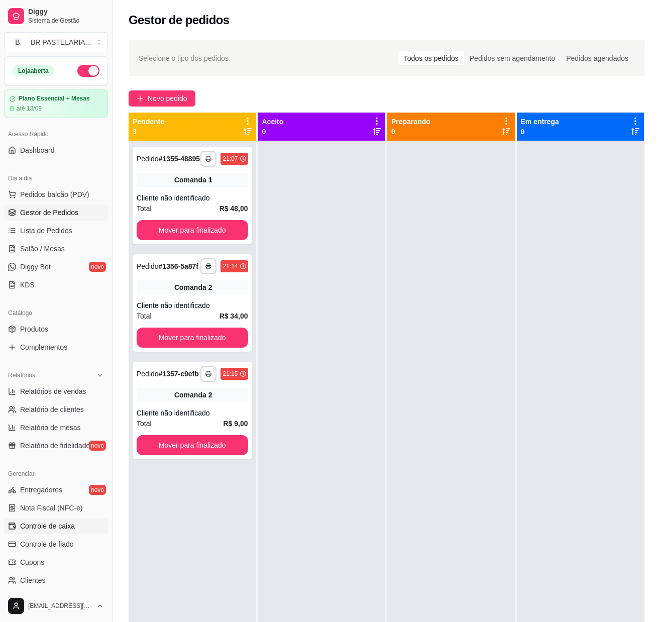
click at [57, 322] on span "Controle de caixa" at bounding box center [47, 526] width 55 height 10
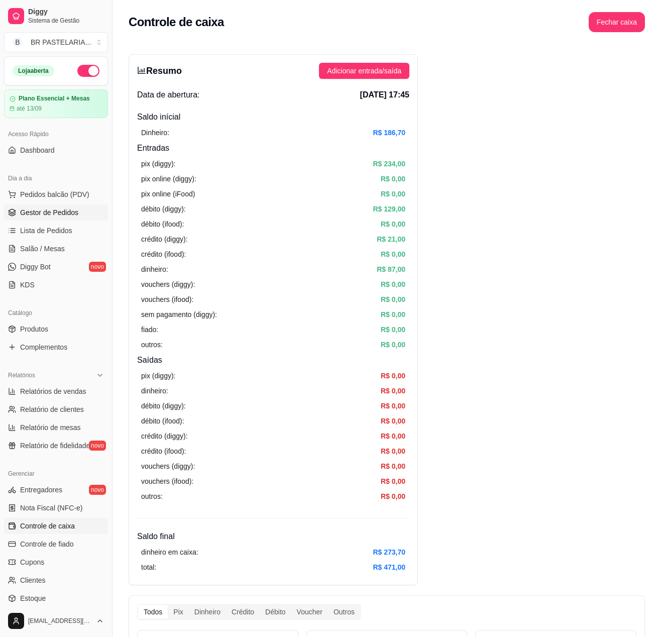
click at [57, 221] on link "Gestor de Pedidos" at bounding box center [56, 213] width 104 height 16
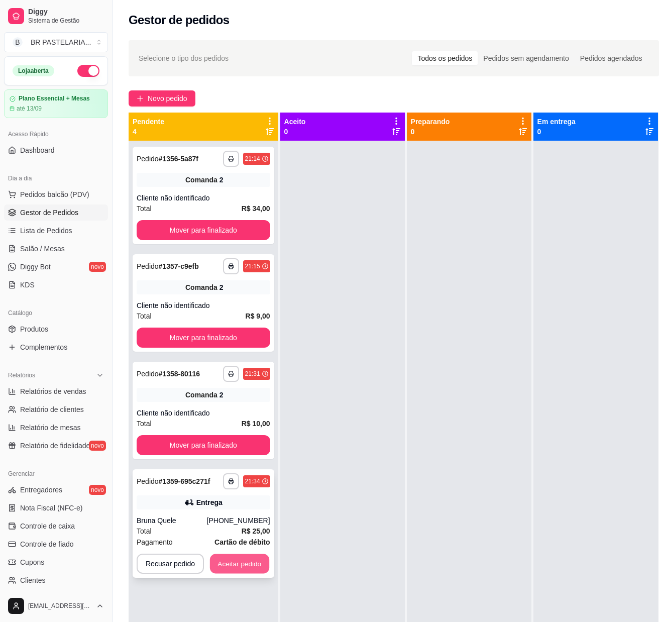
click at [241, 322] on button "Aceitar pedido" at bounding box center [239, 564] width 59 height 20
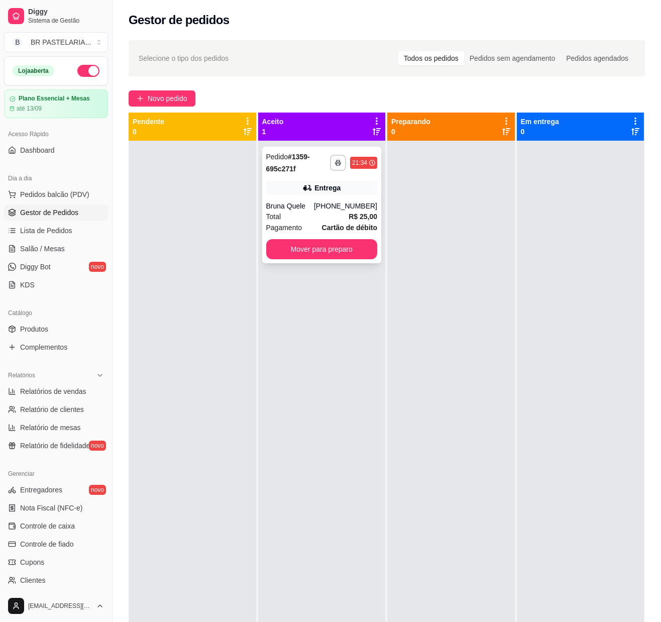
click at [336, 186] on div "Entrega" at bounding box center [328, 188] width 26 height 10
click at [342, 203] on div "[PHONE_NUMBER]" at bounding box center [345, 206] width 63 height 10
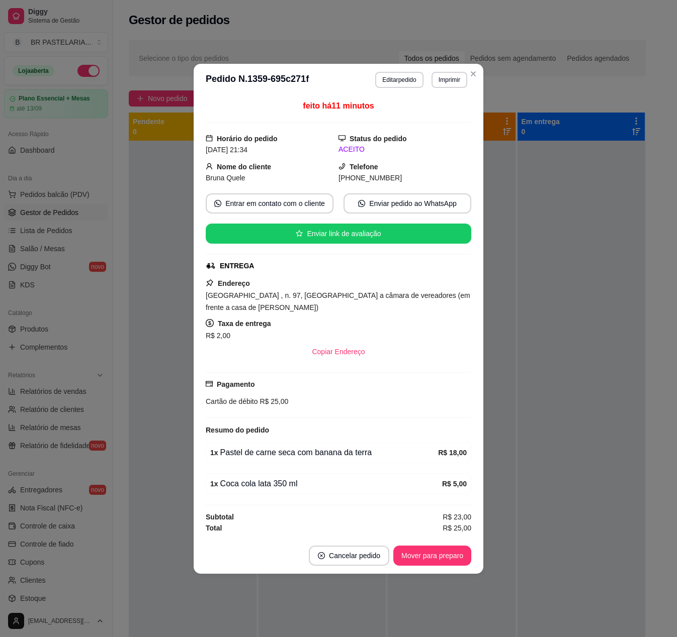
click at [481, 298] on div "**********" at bounding box center [338, 318] width 677 height 637
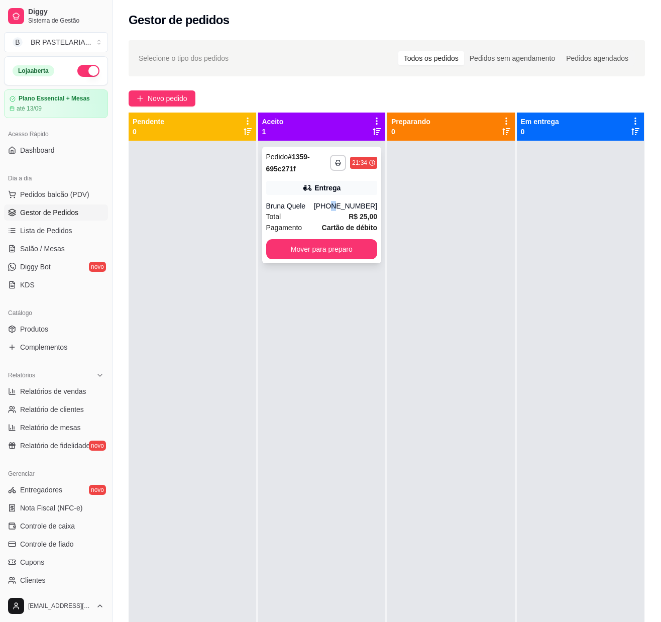
click at [334, 199] on div "**********" at bounding box center [322, 205] width 120 height 117
click at [325, 208] on div "[PHONE_NUMBER]" at bounding box center [345, 206] width 63 height 10
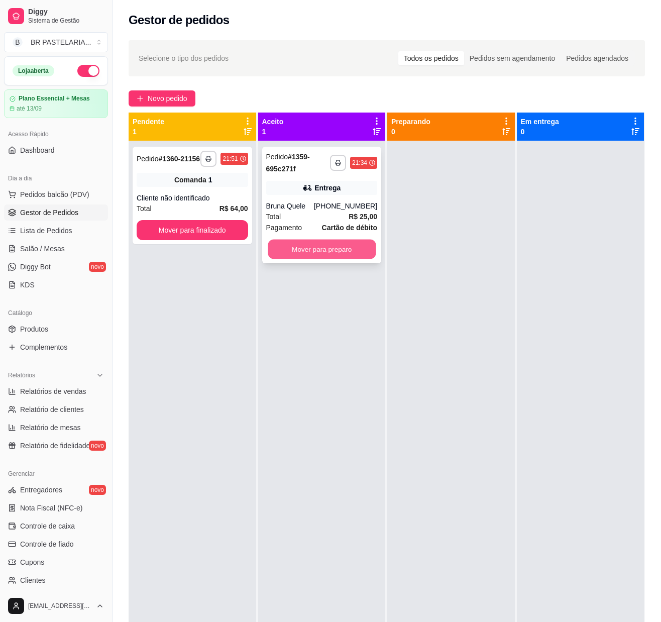
click at [327, 247] on button "Mover para preparo" at bounding box center [322, 250] width 108 height 20
click at [415, 245] on div at bounding box center [452, 452] width 128 height 622
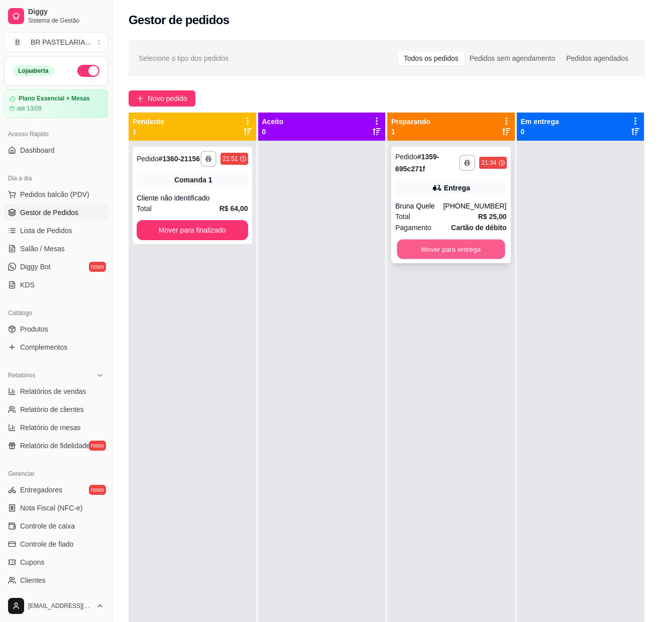
click at [436, 253] on button "Mover para entrega" at bounding box center [451, 250] width 108 height 20
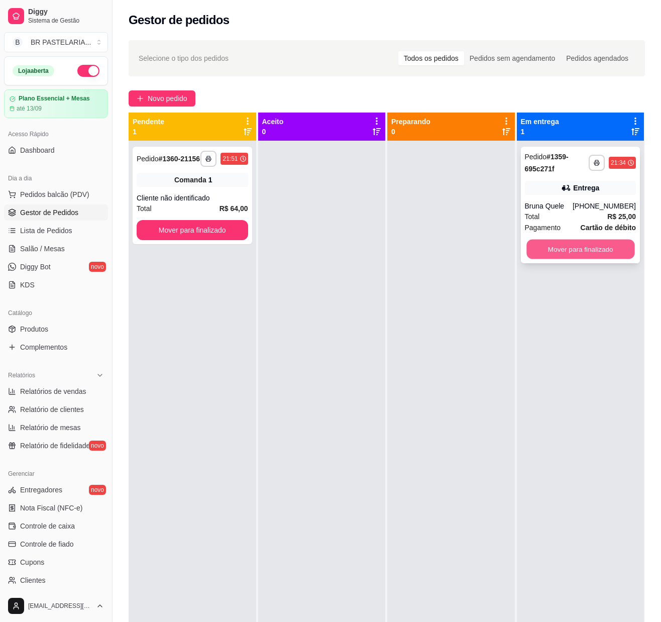
click at [546, 251] on button "Mover para finalizado" at bounding box center [581, 250] width 108 height 20
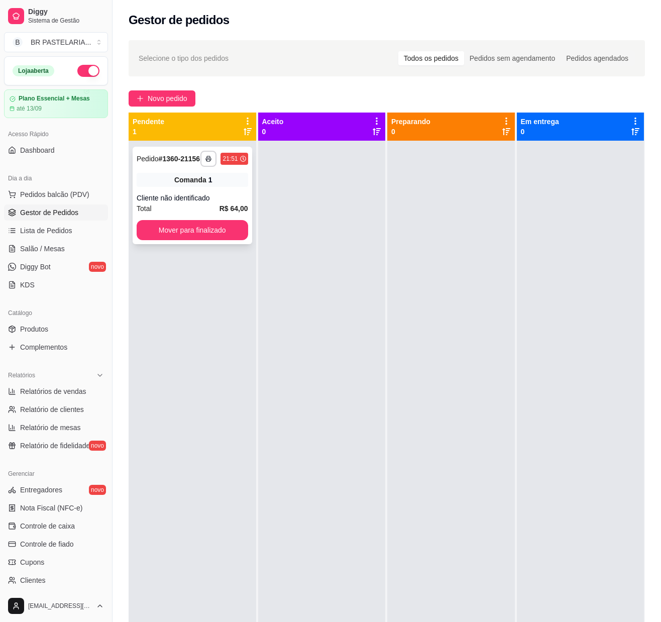
click at [186, 185] on span "Comanda" at bounding box center [190, 180] width 32 height 10
click at [224, 177] on div "**********" at bounding box center [193, 196] width 120 height 98
click at [52, 322] on link "Controle de caixa" at bounding box center [56, 526] width 104 height 16
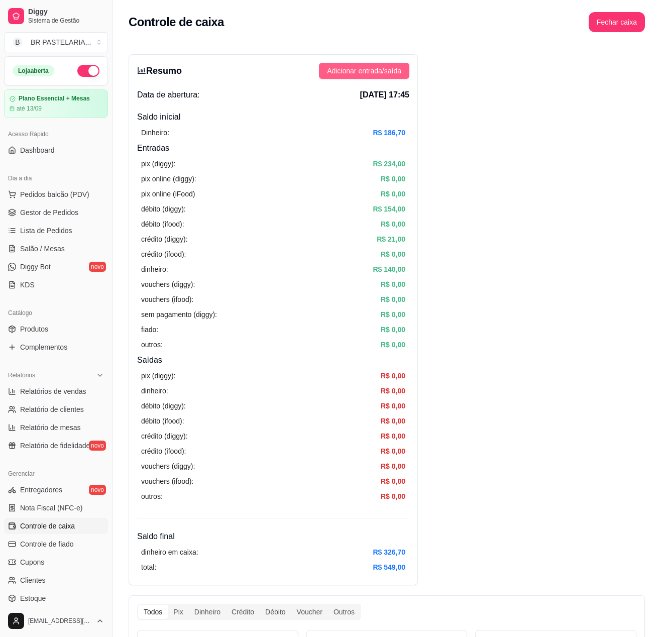
click at [384, 73] on span "Adicionar entrada/saída" at bounding box center [364, 70] width 74 height 11
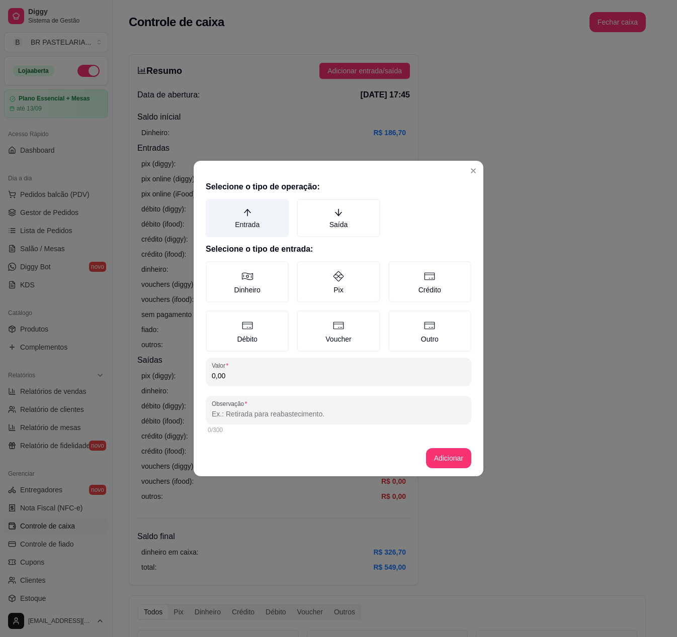
click at [265, 226] on label "Entrada" at bounding box center [247, 218] width 83 height 38
click at [213, 207] on button "Entrada" at bounding box center [209, 203] width 8 height 8
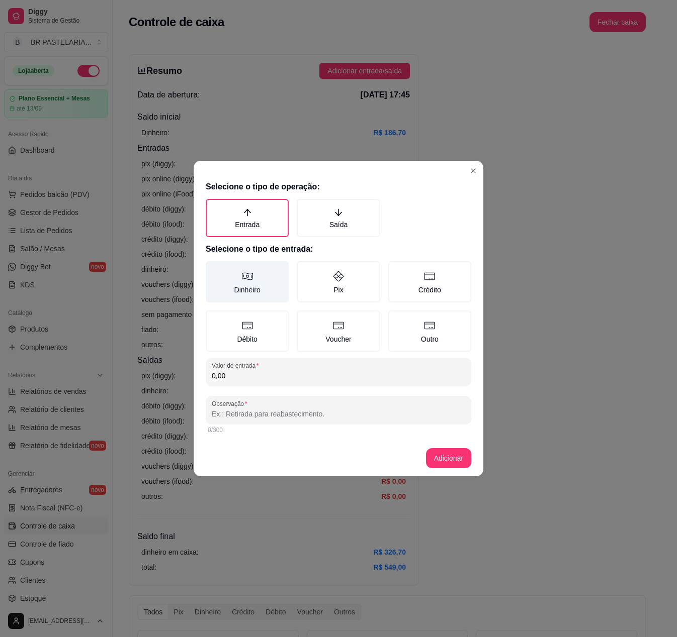
click at [244, 286] on label "Dinheiro" at bounding box center [247, 281] width 83 height 41
click at [213, 269] on button "Dinheiro" at bounding box center [209, 265] width 8 height 8
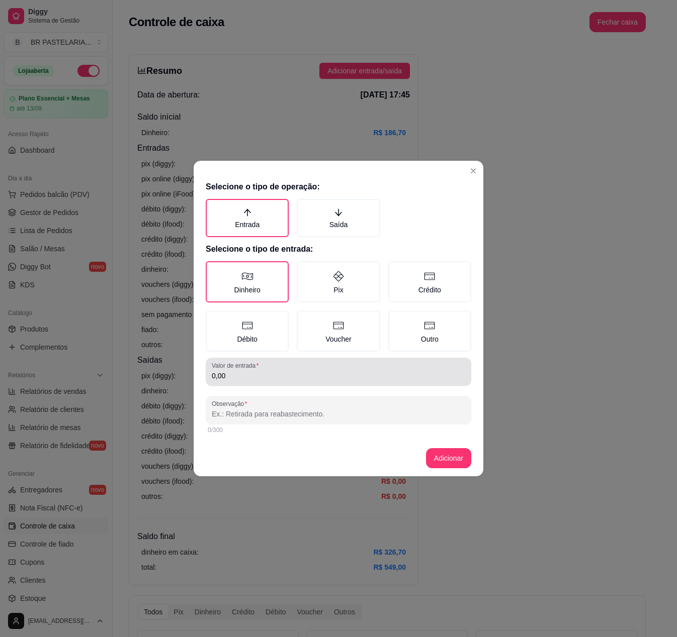
click at [241, 322] on label "Valor de entrada" at bounding box center [237, 365] width 50 height 9
click at [241, 322] on input "0,00" at bounding box center [338, 376] width 253 height 10
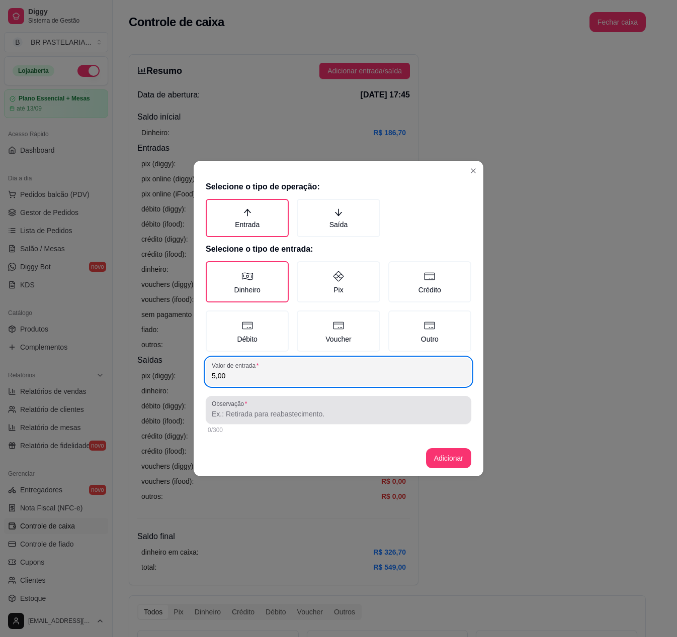
type input "5,00"
click at [255, 322] on div at bounding box center [338, 410] width 253 height 20
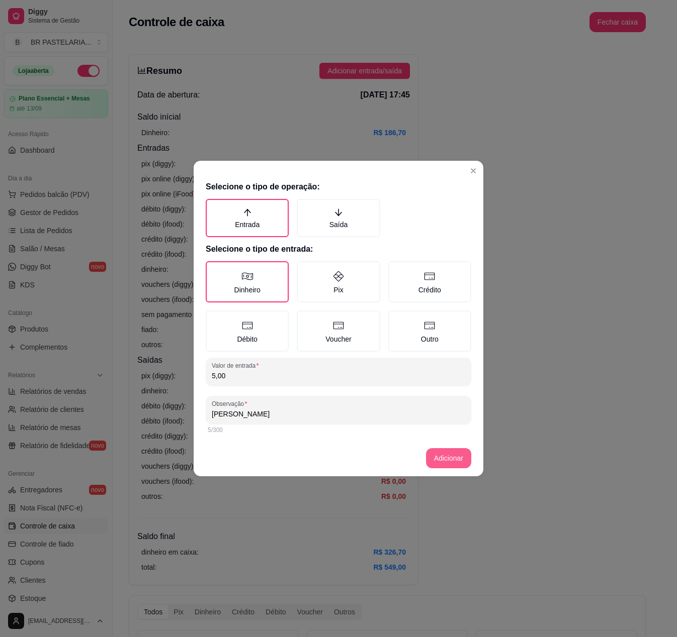
type input "[PERSON_NAME]"
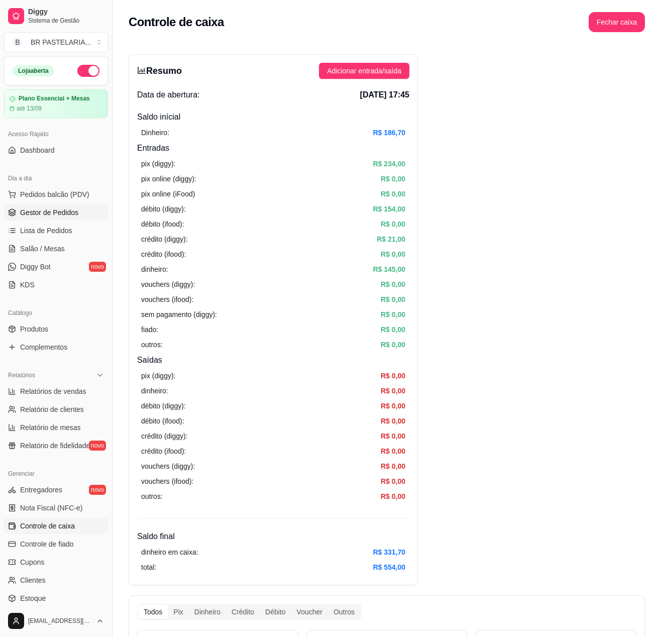
click at [34, 221] on link "Gestor de Pedidos" at bounding box center [56, 213] width 104 height 16
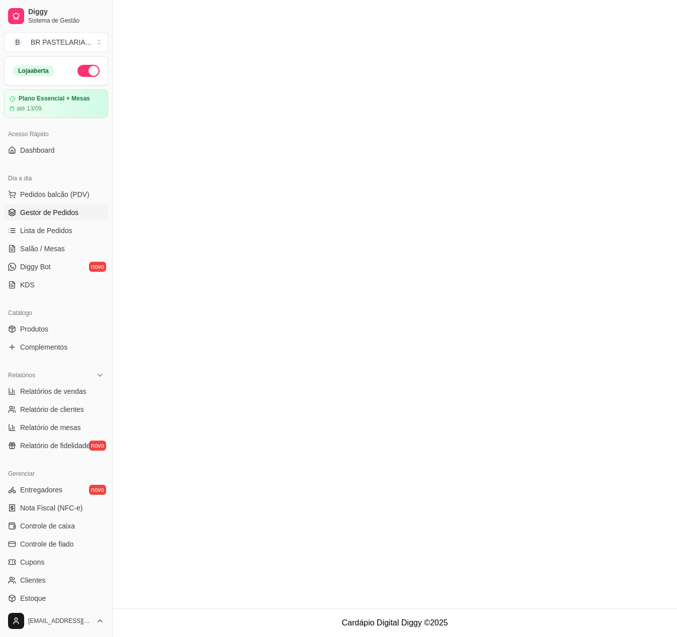
click at [469, 218] on main at bounding box center [395, 304] width 564 height 609
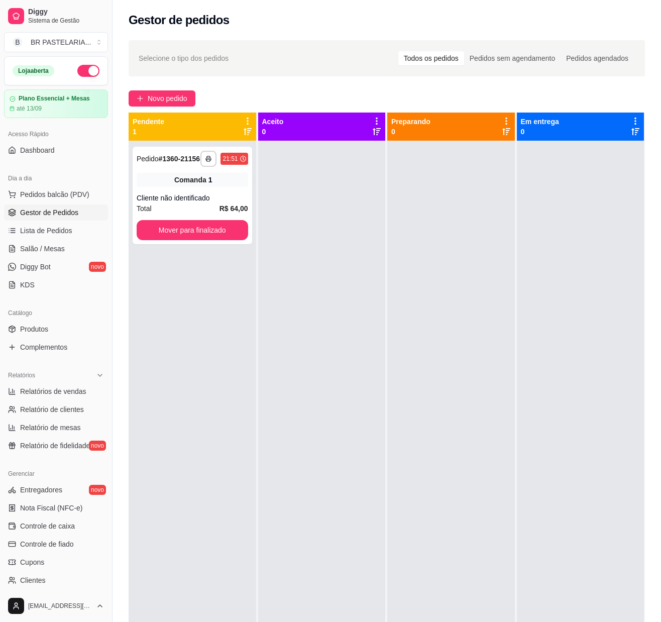
click at [498, 255] on div at bounding box center [452, 452] width 128 height 622
click at [214, 166] on button "button" at bounding box center [209, 159] width 16 height 16
click at [426, 223] on div at bounding box center [452, 452] width 128 height 622
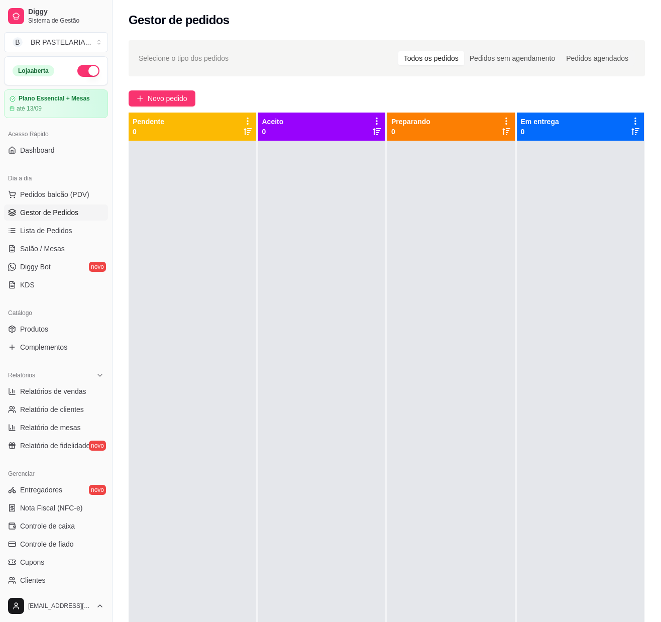
click at [403, 234] on div at bounding box center [452, 452] width 128 height 622
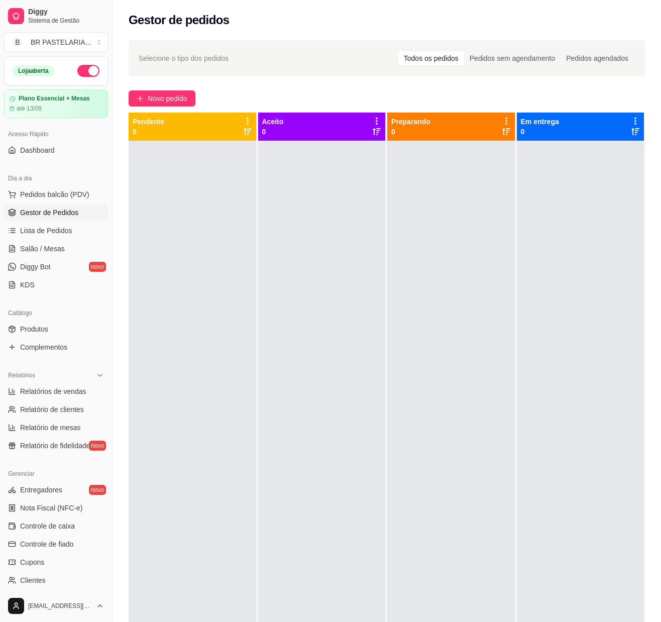
click at [403, 234] on div at bounding box center [452, 452] width 128 height 622
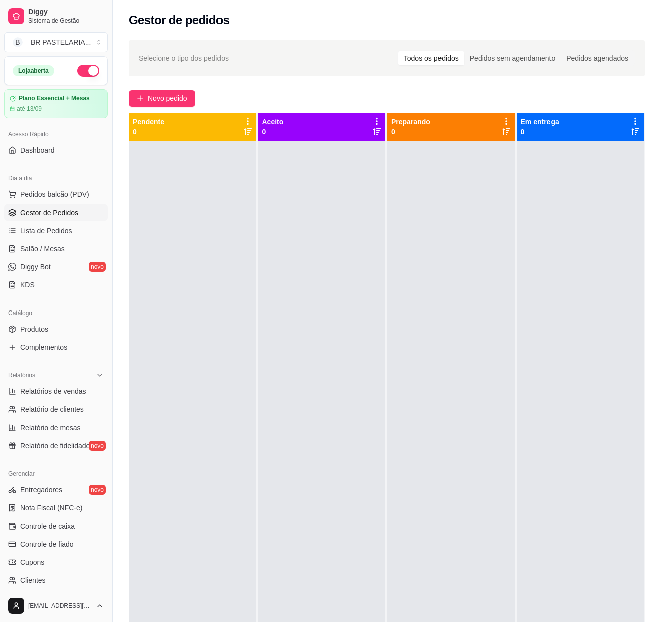
click at [403, 234] on div at bounding box center [452, 452] width 128 height 622
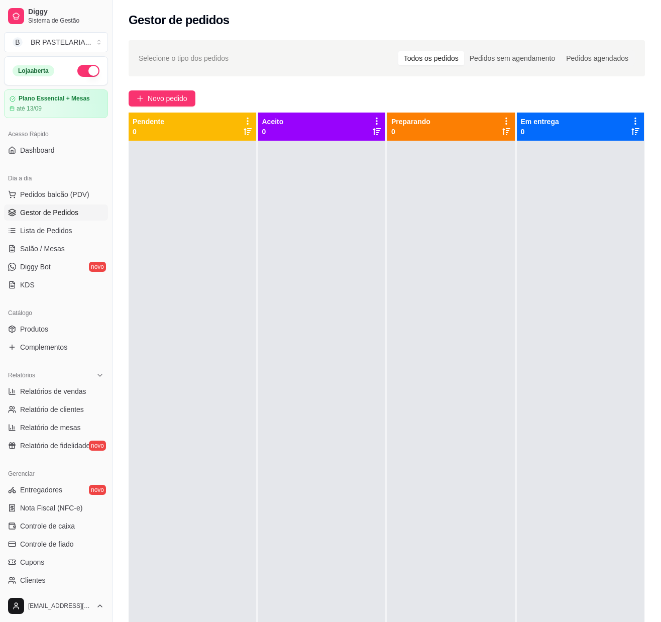
drag, startPoint x: 404, startPoint y: 245, endPoint x: 454, endPoint y: 95, distance: 158.0
click at [454, 95] on div "Novo pedido" at bounding box center [387, 98] width 517 height 16
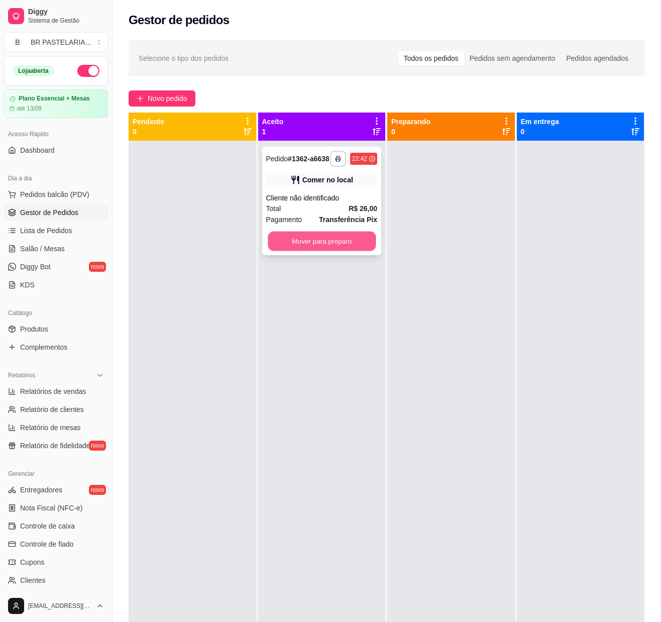
click at [345, 248] on button "Mover para preparo" at bounding box center [322, 242] width 108 height 20
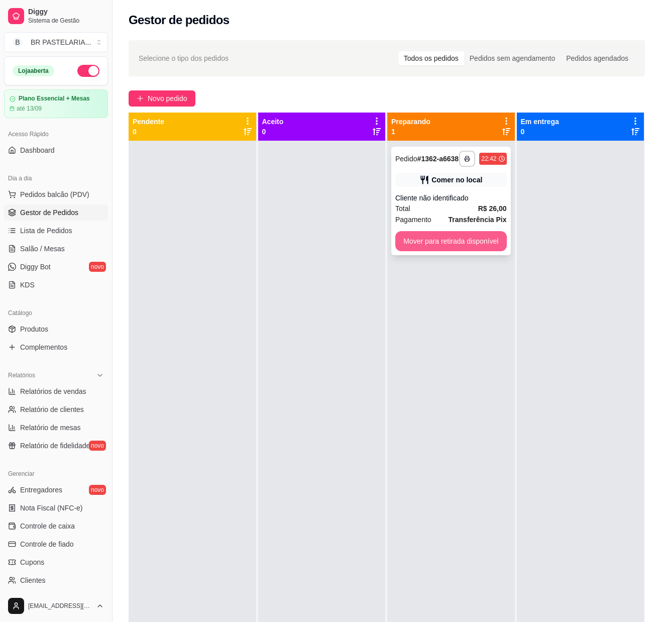
click at [444, 237] on button "Mover para retirada disponível" at bounding box center [452, 241] width 112 height 20
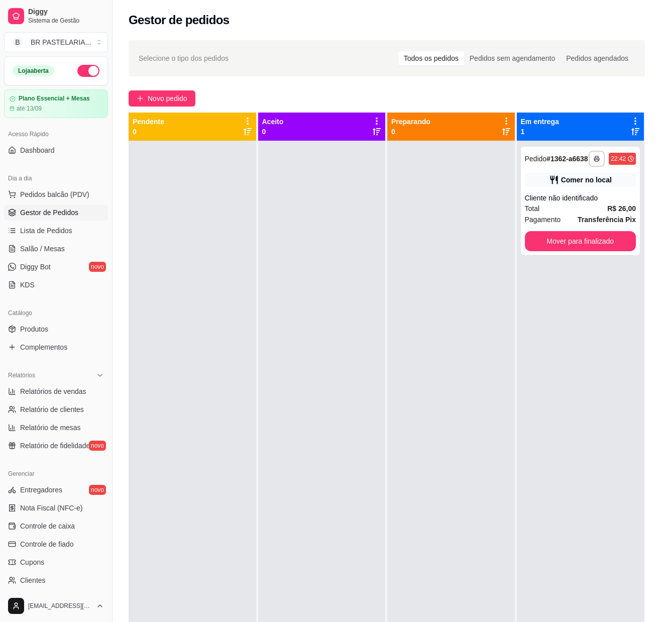
click at [441, 319] on div at bounding box center [452, 452] width 128 height 622
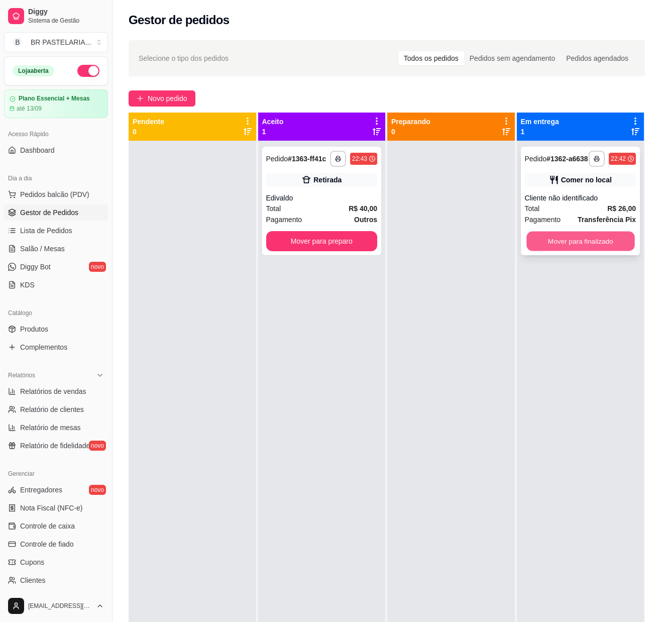
click at [545, 251] on button "Mover para finalizado" at bounding box center [581, 242] width 108 height 20
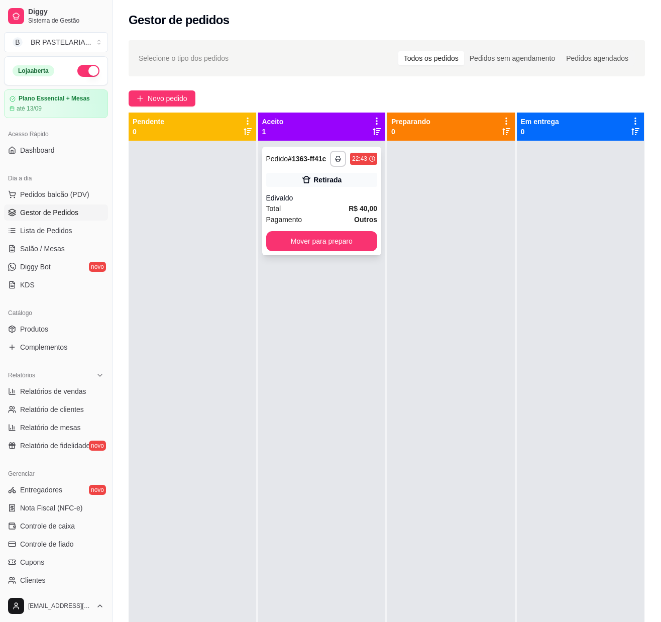
click at [337, 205] on div "Total R$ 40,00" at bounding box center [322, 208] width 112 height 11
click at [48, 322] on link "Controle de caixa" at bounding box center [56, 526] width 104 height 16
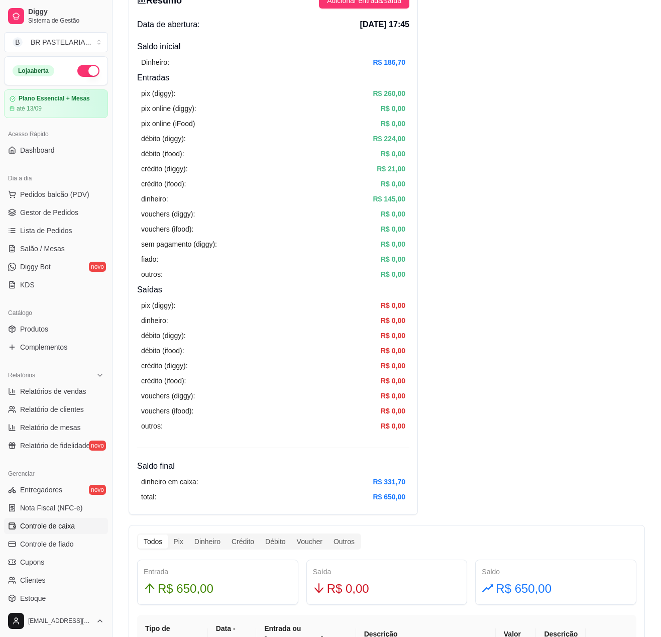
scroll to position [101, 0]
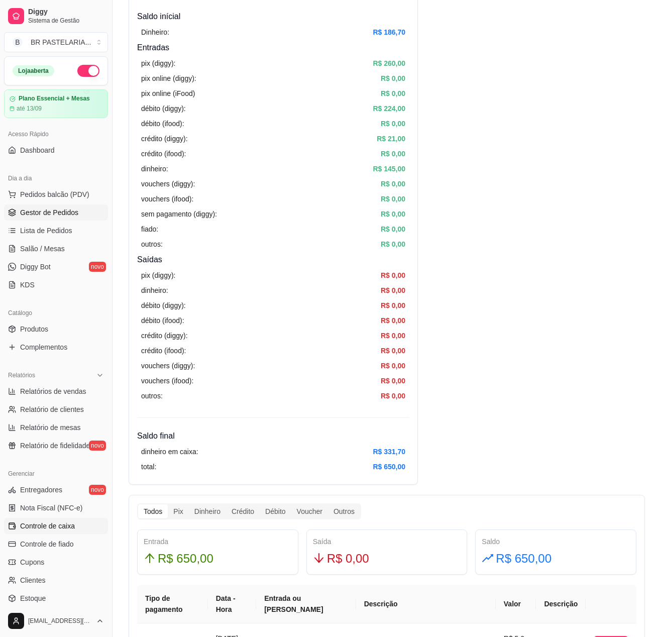
click at [72, 214] on link "Gestor de Pedidos" at bounding box center [56, 213] width 104 height 16
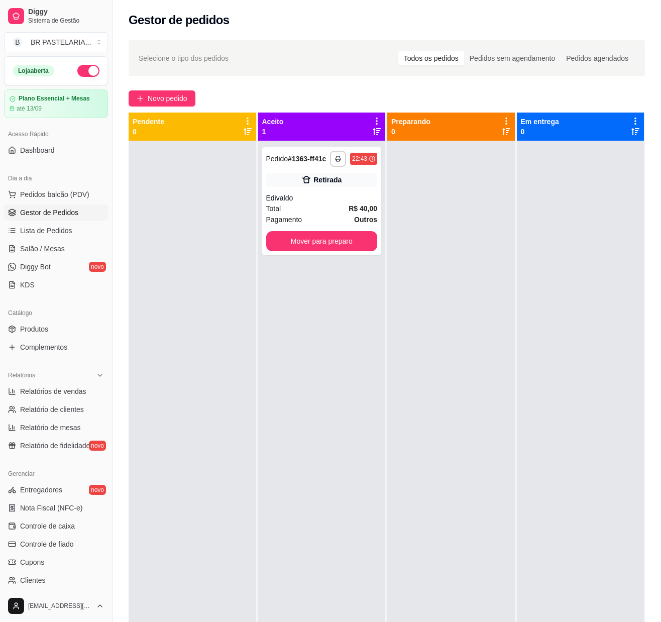
click at [351, 322] on div "**********" at bounding box center [322, 452] width 128 height 622
click at [62, 322] on ul "Entregadores novo Nota Fiscal (NFC-e) Controle de caixa Controle de fiado Cupon…" at bounding box center [56, 553] width 104 height 143
click at [65, 322] on span "Controle de caixa" at bounding box center [47, 526] width 55 height 10
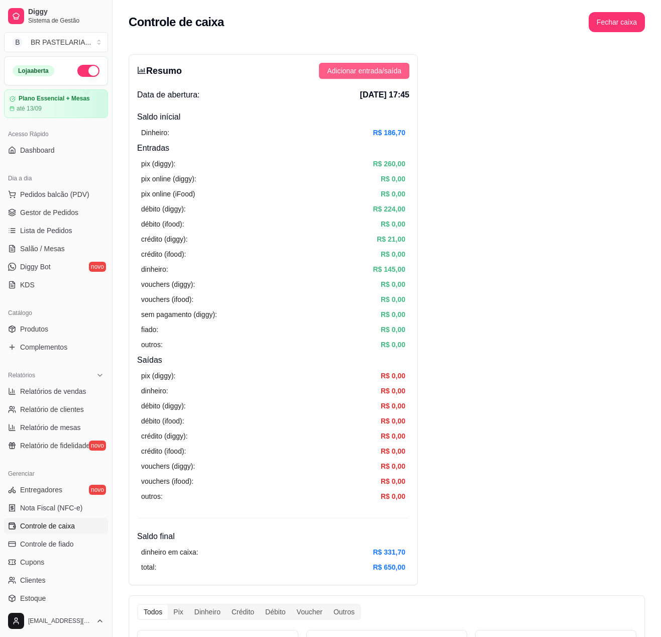
click at [342, 70] on span "Adicionar entrada/saída" at bounding box center [364, 70] width 74 height 11
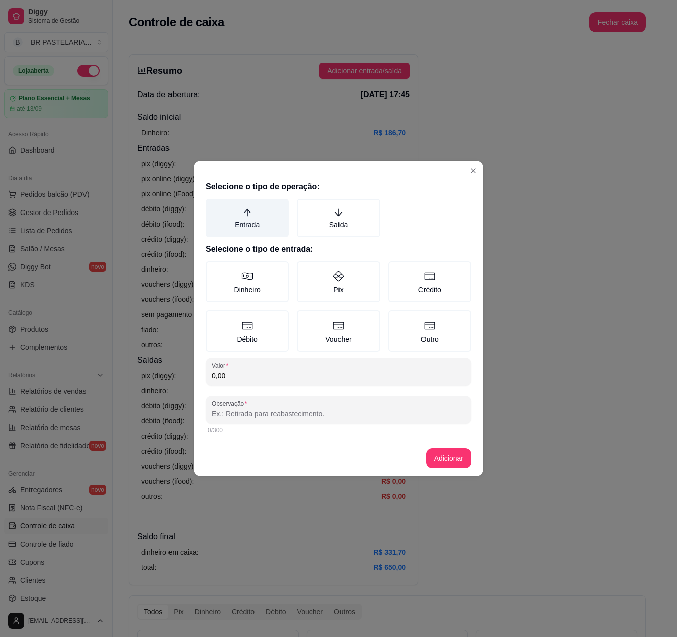
click at [262, 233] on label "Entrada" at bounding box center [247, 218] width 83 height 38
click at [213, 207] on button "Entrada" at bounding box center [209, 203] width 8 height 8
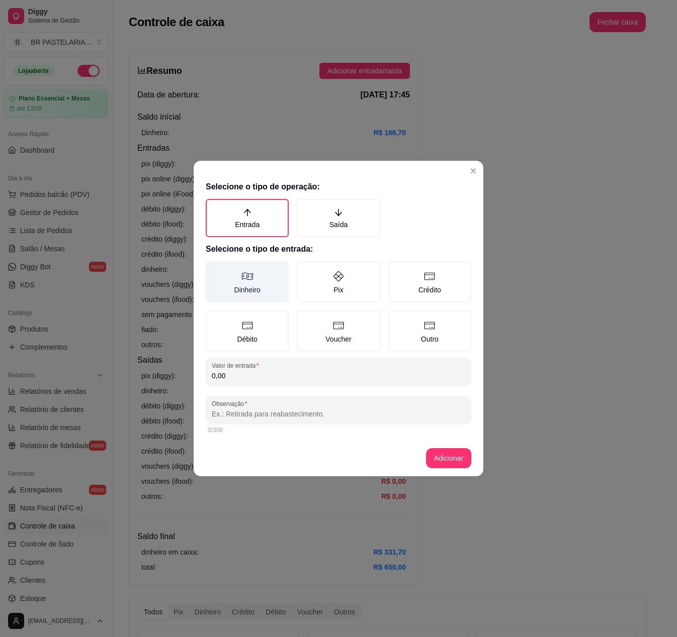
click at [252, 269] on label "Dinheiro" at bounding box center [247, 281] width 83 height 41
click at [213, 269] on button "Dinheiro" at bounding box center [209, 265] width 8 height 8
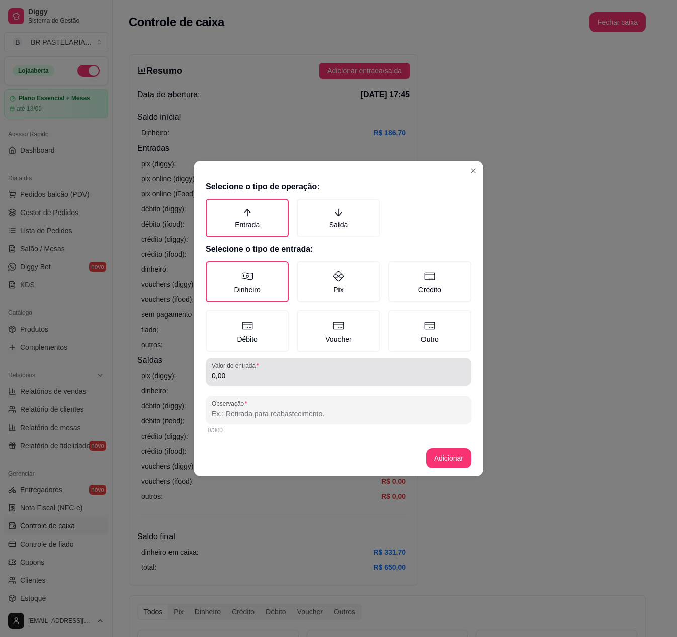
click at [257, 322] on input "0,00" at bounding box center [338, 376] width 253 height 10
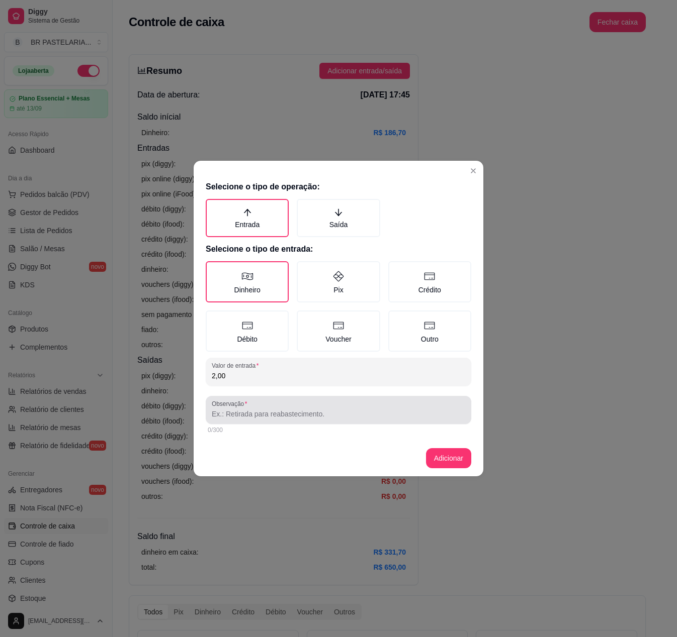
type input "2,00"
click at [287, 322] on div at bounding box center [338, 410] width 253 height 20
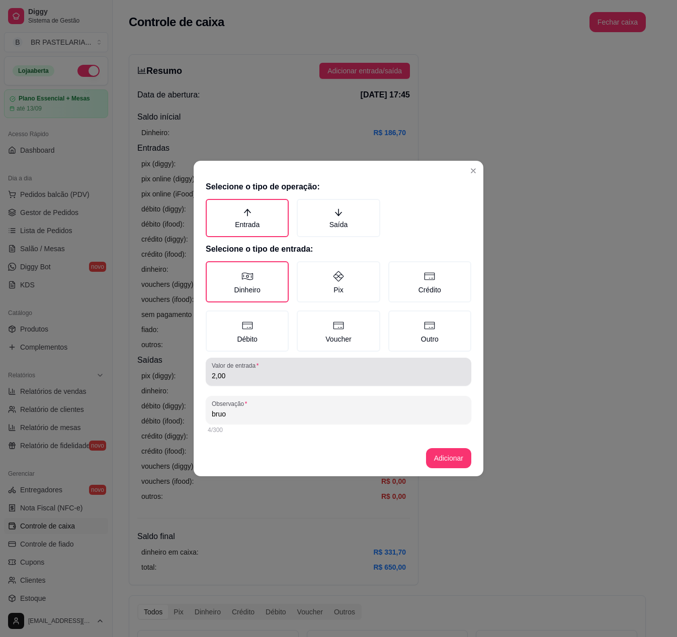
click at [279, 322] on div "Valor de entrada 2,00" at bounding box center [338, 372] width 265 height 28
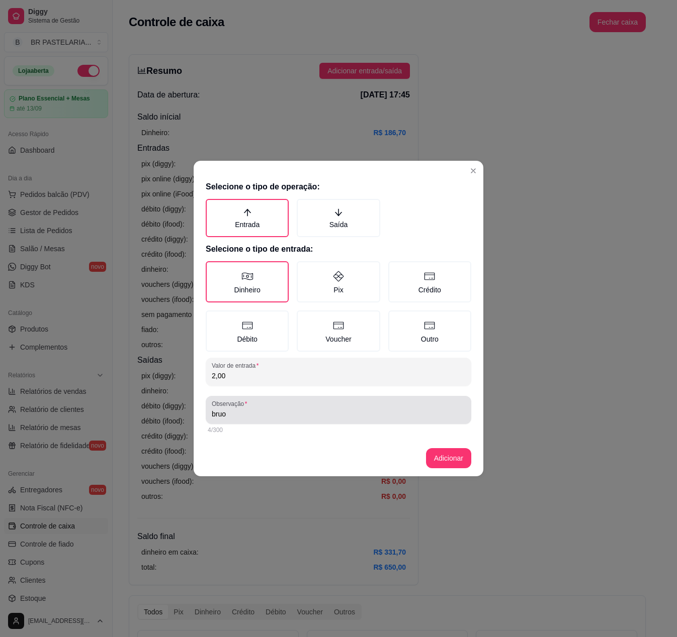
drag, startPoint x: 301, startPoint y: 415, endPoint x: 305, endPoint y: 425, distance: 10.8
click at [303, 322] on div "Observação bruo" at bounding box center [338, 410] width 265 height 28
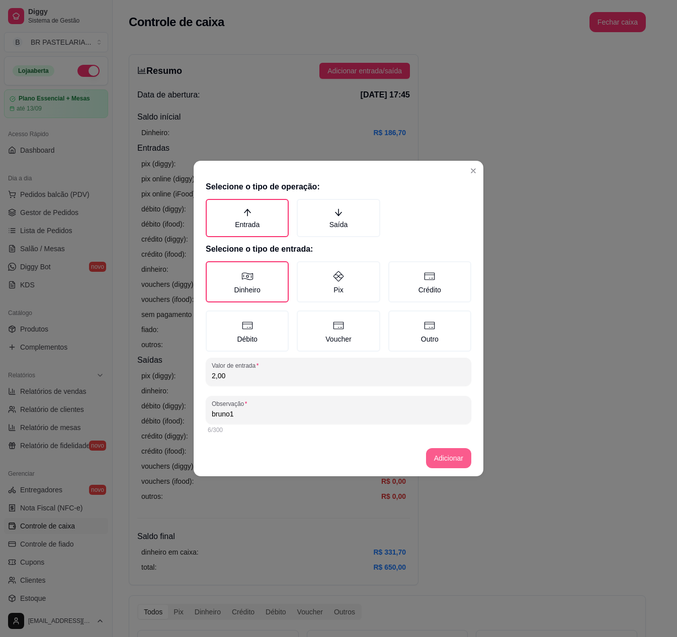
type input "bruno1"
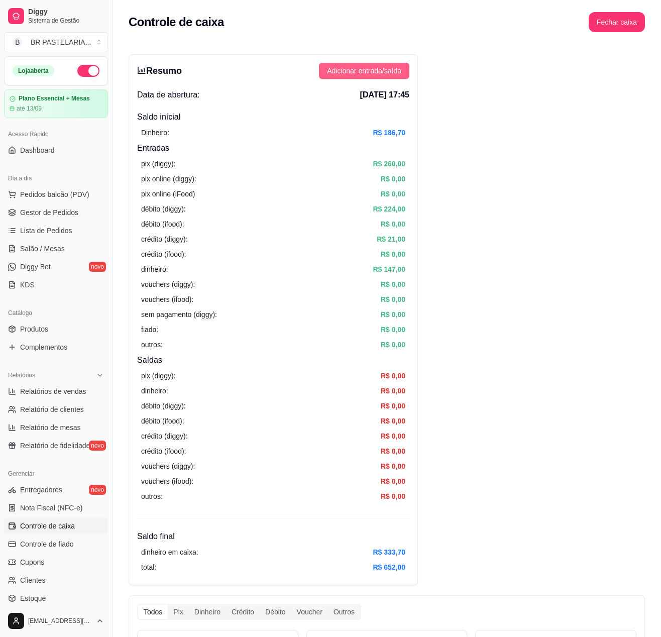
click at [360, 70] on span "Adicionar entrada/saída" at bounding box center [364, 70] width 74 height 11
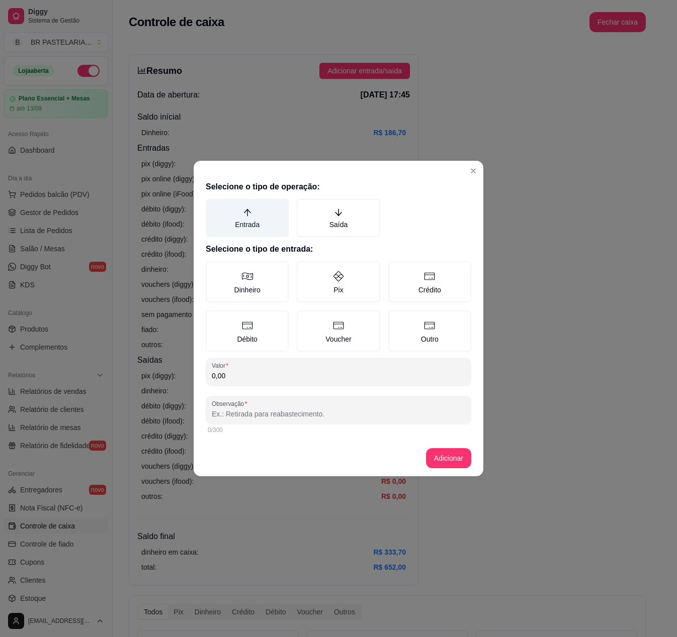
click at [265, 211] on label "Entrada" at bounding box center [247, 218] width 83 height 38
click at [213, 207] on button "Entrada" at bounding box center [209, 203] width 8 height 8
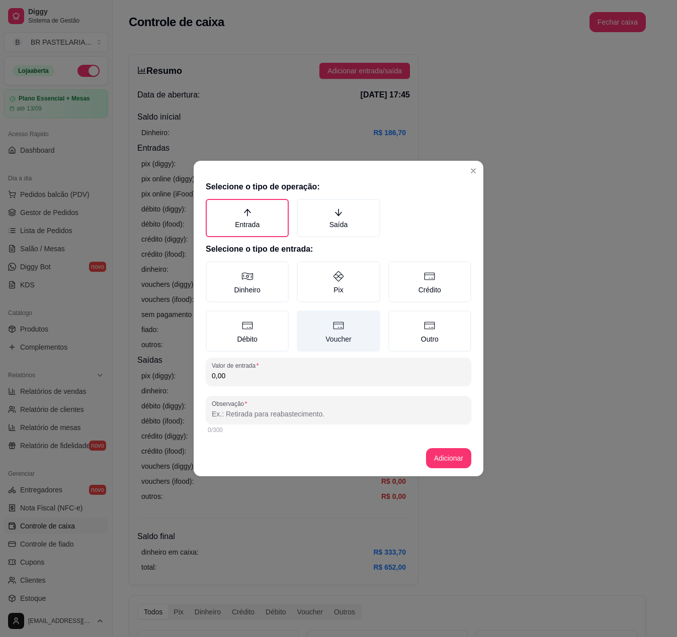
drag, startPoint x: 326, startPoint y: 288, endPoint x: 321, endPoint y: 326, distance: 37.5
click at [327, 291] on label "Pix" at bounding box center [338, 281] width 83 height 41
click at [304, 269] on button "Pix" at bounding box center [300, 265] width 8 height 8
click at [283, 322] on input "0,00" at bounding box center [338, 376] width 253 height 10
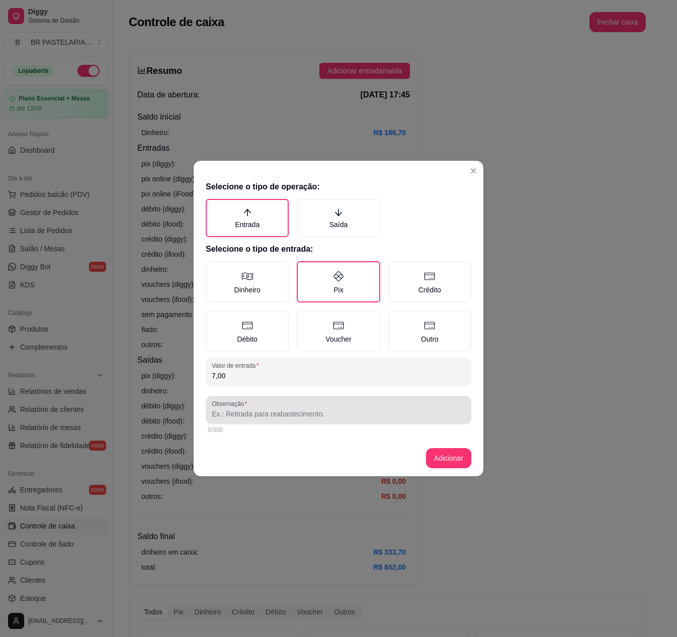
type input "7,00"
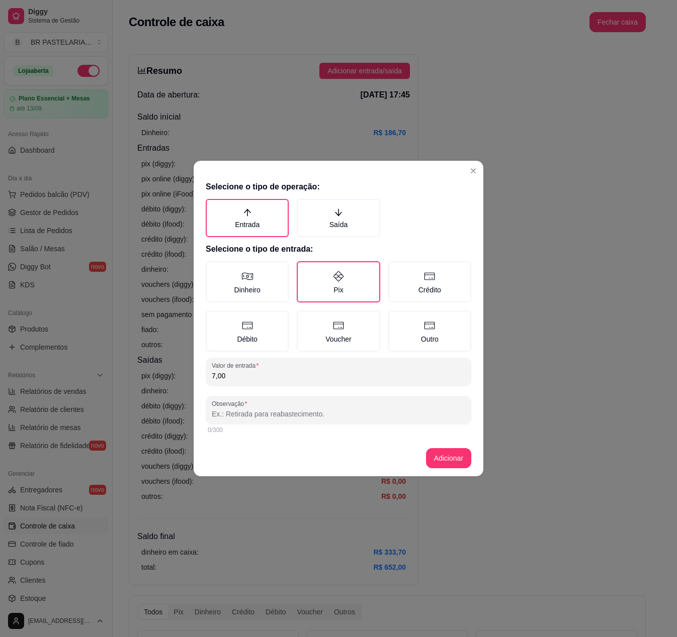
drag, startPoint x: 286, startPoint y: 416, endPoint x: 279, endPoint y: 415, distance: 7.1
click at [286, 322] on input "Observação" at bounding box center [338, 414] width 253 height 10
type input "bruno2"
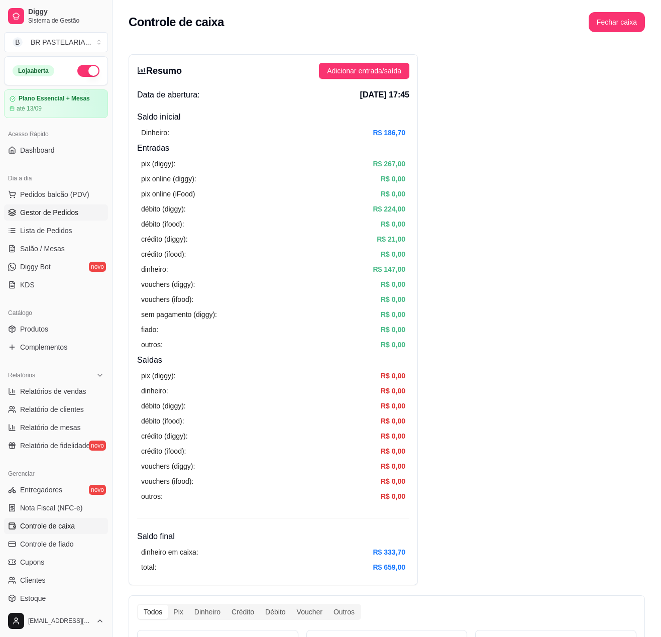
click at [36, 216] on link "Gestor de Pedidos" at bounding box center [56, 213] width 104 height 16
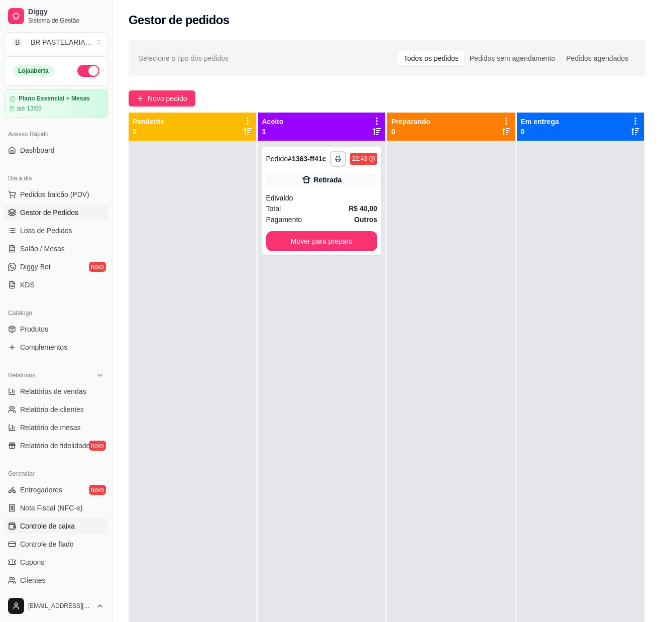
click at [70, 322] on span "Controle de caixa" at bounding box center [47, 526] width 55 height 10
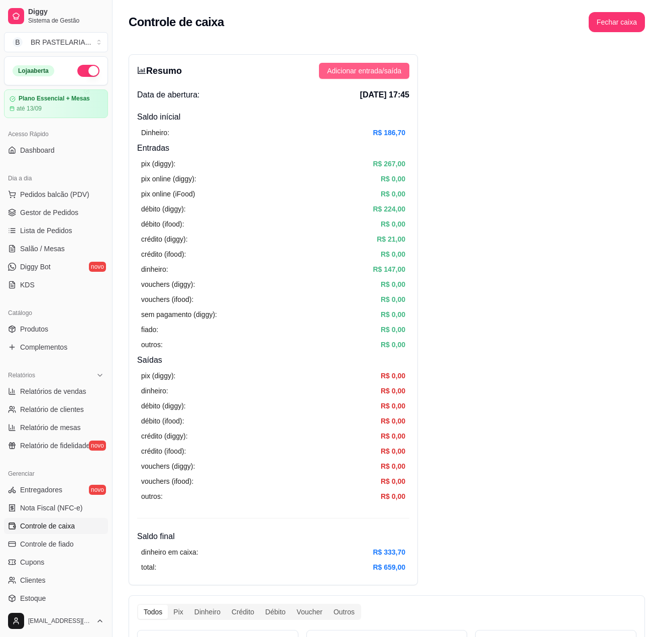
click at [351, 72] on span "Adicionar entrada/saída" at bounding box center [364, 70] width 74 height 11
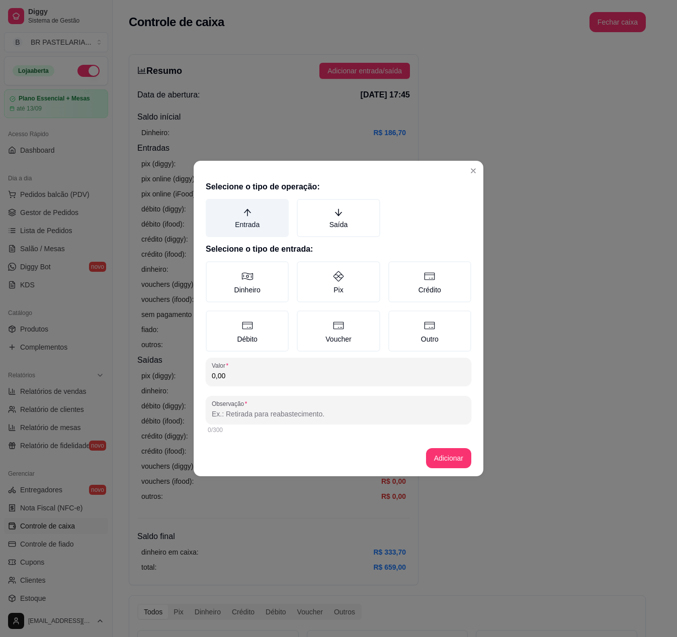
click at [270, 216] on label "Entrada" at bounding box center [247, 218] width 83 height 38
click at [213, 207] on button "Entrada" at bounding box center [209, 203] width 8 height 8
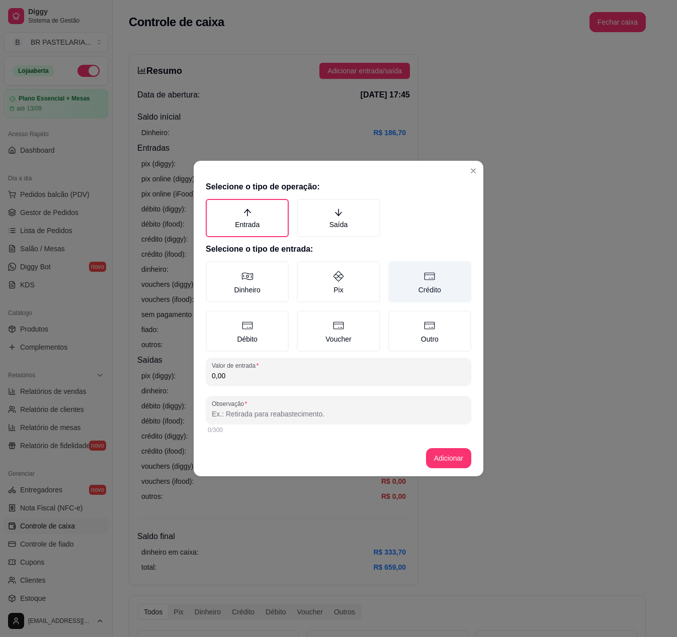
click at [428, 273] on icon at bounding box center [429, 276] width 12 height 12
click at [396, 269] on button "Crédito" at bounding box center [392, 265] width 8 height 8
click at [283, 322] on input "0,00" at bounding box center [338, 376] width 253 height 10
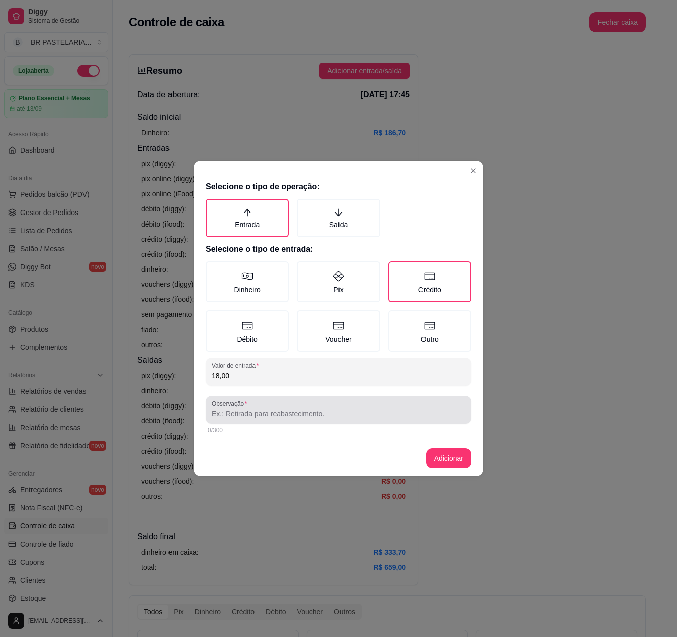
type input "18,00"
click at [272, 322] on input "Observação" at bounding box center [338, 414] width 253 height 10
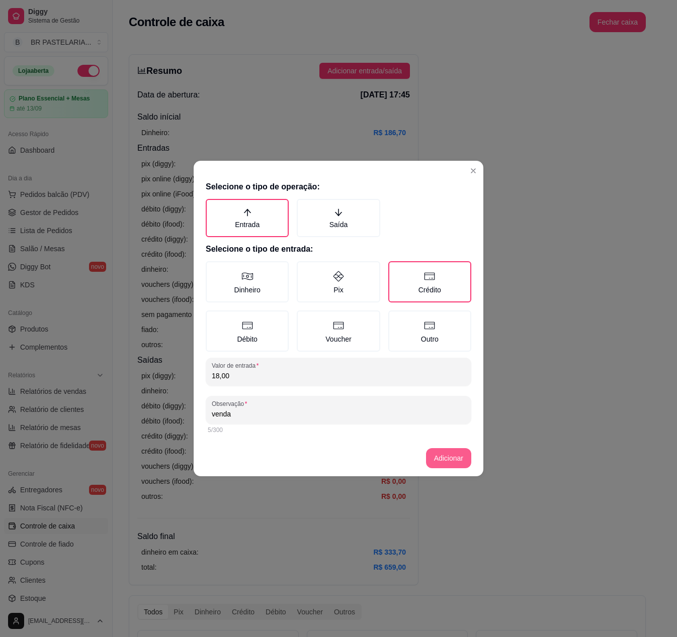
type input "venda"
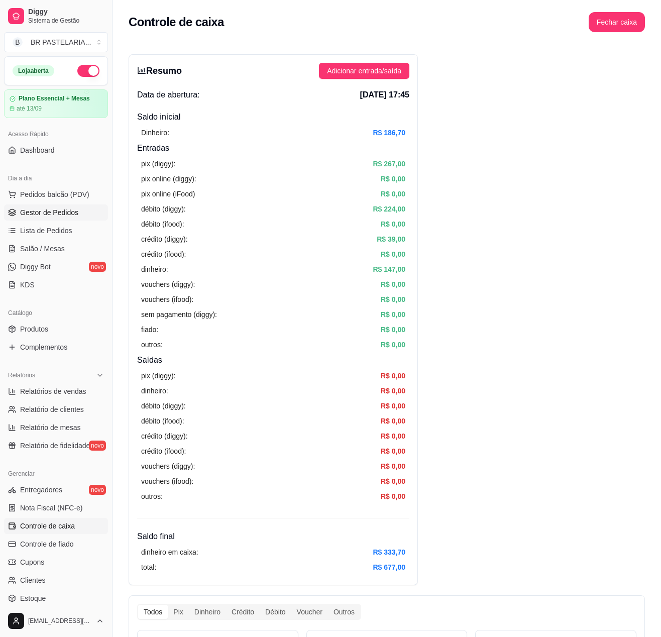
click at [38, 215] on link "Gestor de Pedidos" at bounding box center [56, 213] width 104 height 16
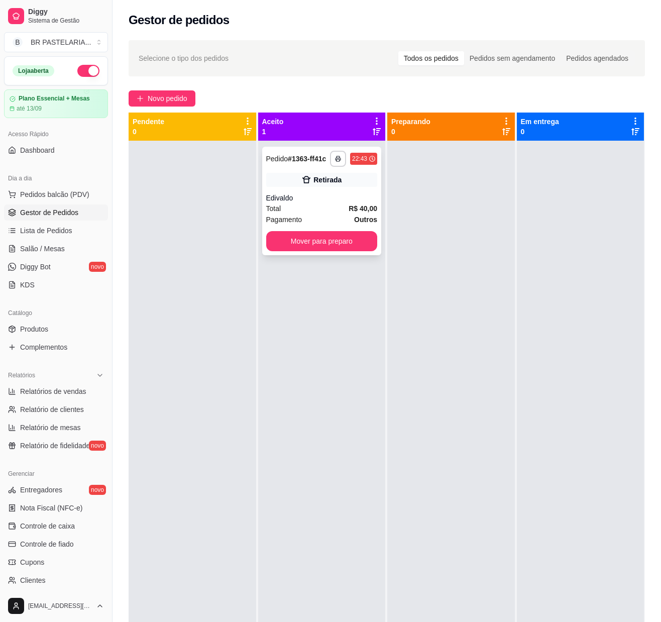
click at [284, 194] on div "Edivaldo" at bounding box center [322, 198] width 112 height 10
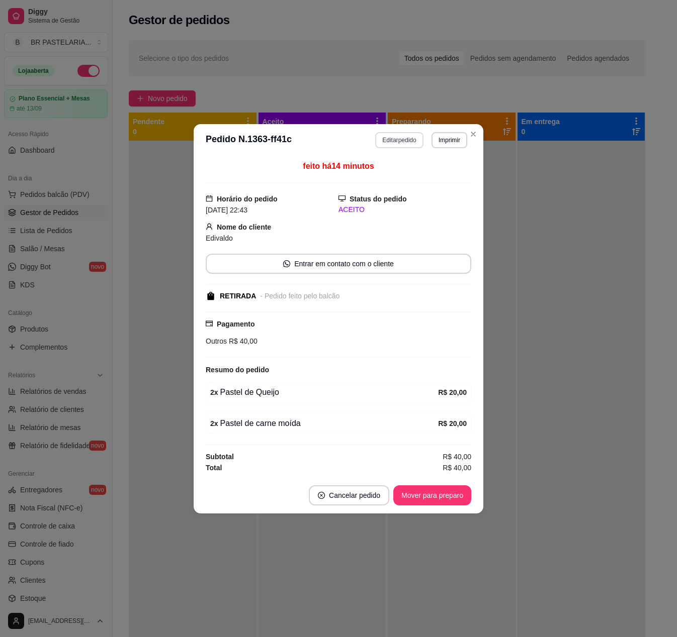
click at [388, 135] on button "Editar pedido" at bounding box center [399, 140] width 48 height 16
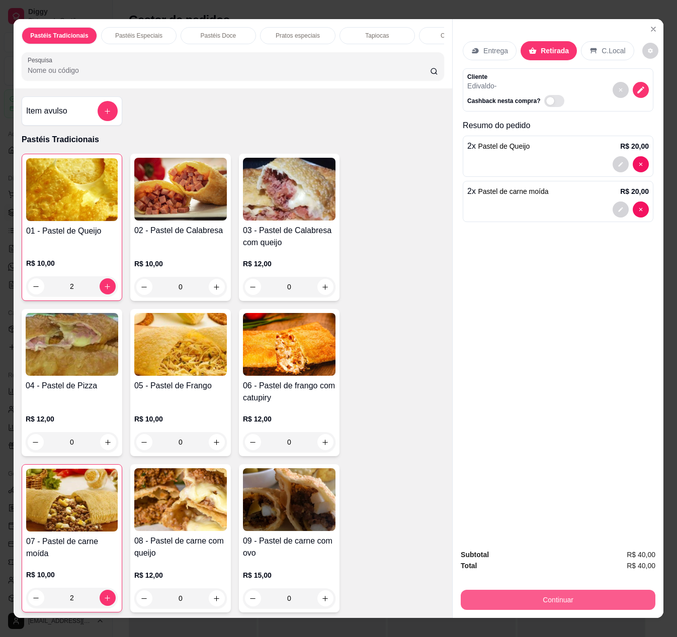
click at [541, 322] on button "Continuar" at bounding box center [557, 600] width 195 height 20
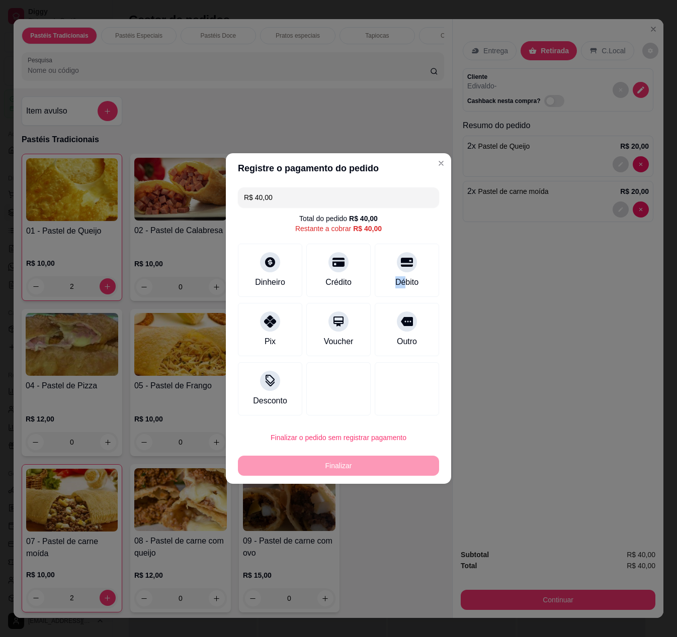
click at [392, 270] on div "Débito" at bounding box center [406, 270] width 64 height 53
type input "R$ 0,00"
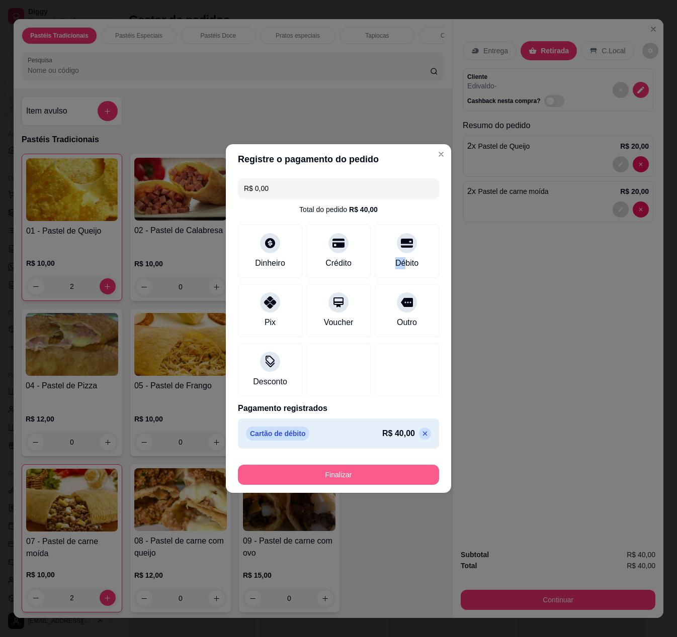
click at [360, 322] on button "Finalizar" at bounding box center [338, 475] width 201 height 20
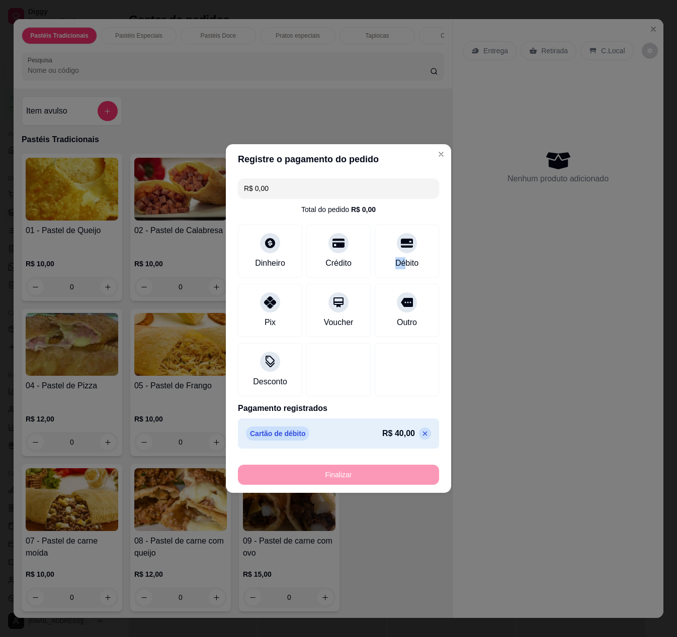
type input "0"
type input "-R$ 40,00"
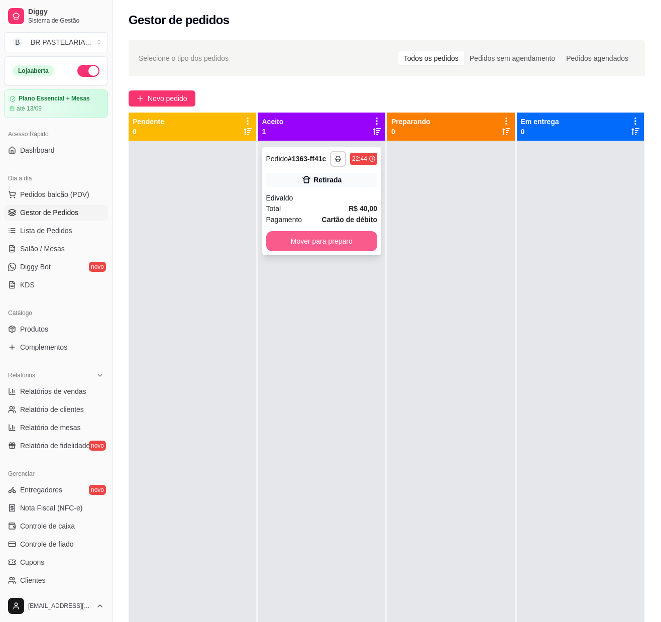
click at [345, 234] on button "Mover para preparo" at bounding box center [322, 241] width 112 height 20
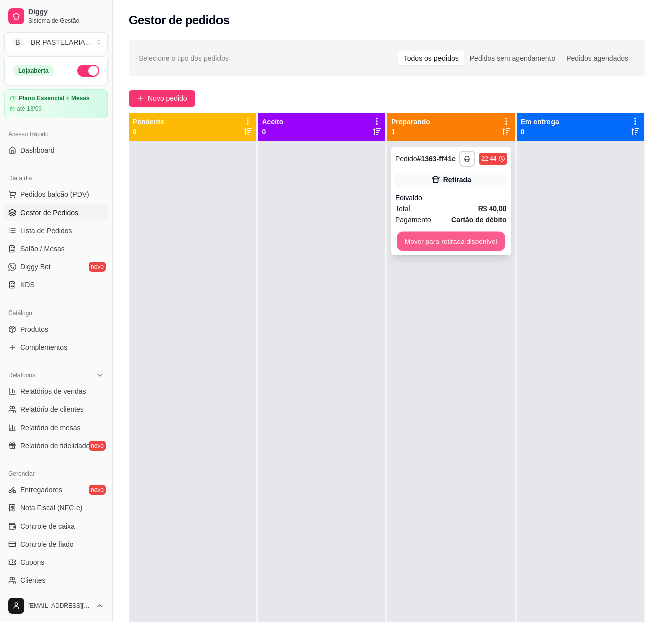
click at [421, 244] on button "Mover para retirada disponível" at bounding box center [451, 242] width 108 height 20
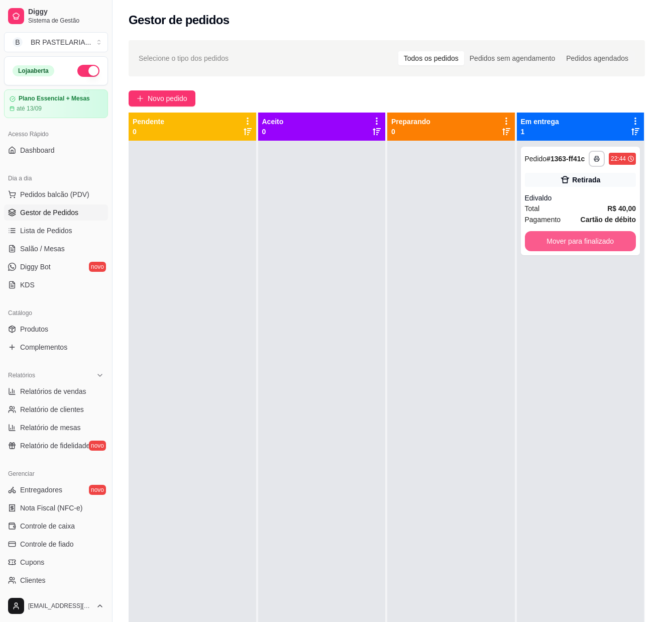
click at [529, 240] on button "Mover para finalizado" at bounding box center [581, 241] width 112 height 20
click at [457, 322] on div at bounding box center [452, 452] width 128 height 622
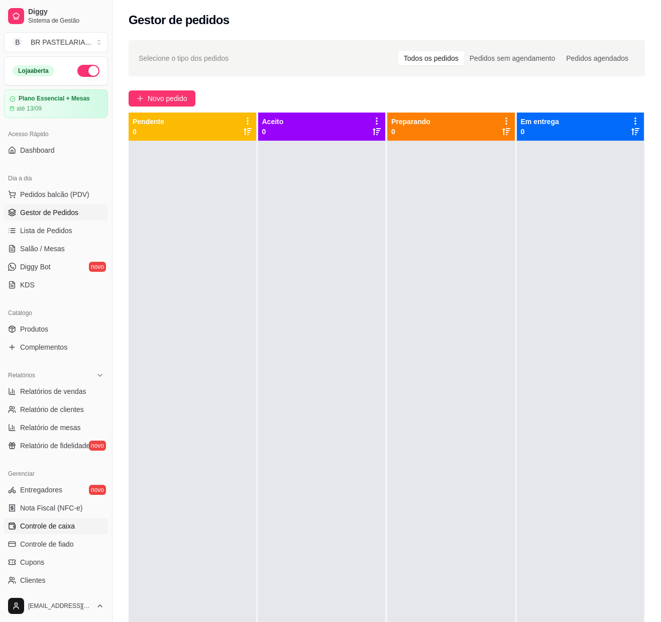
click at [62, 322] on span "Controle de caixa" at bounding box center [47, 526] width 55 height 10
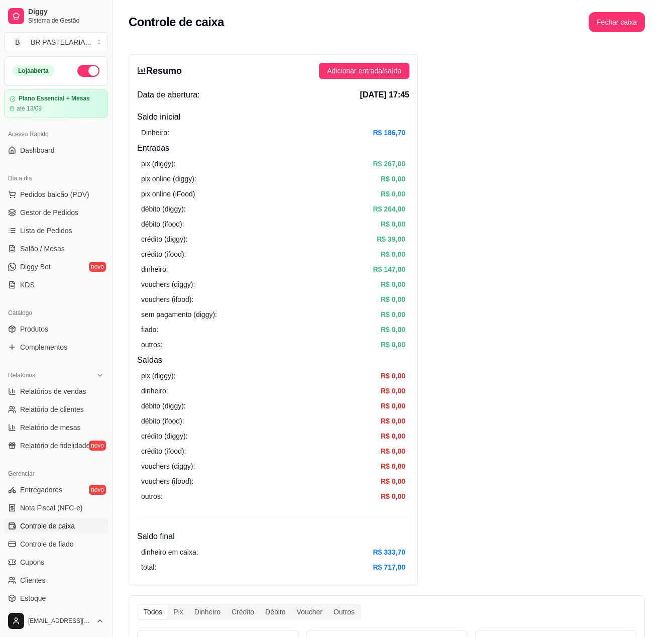
click at [66, 218] on span "Gestor de Pedidos" at bounding box center [49, 213] width 58 height 10
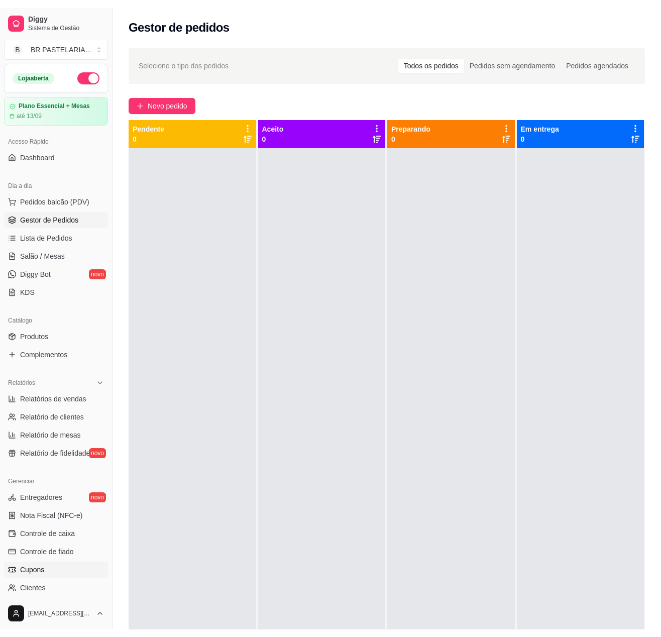
scroll to position [95, 0]
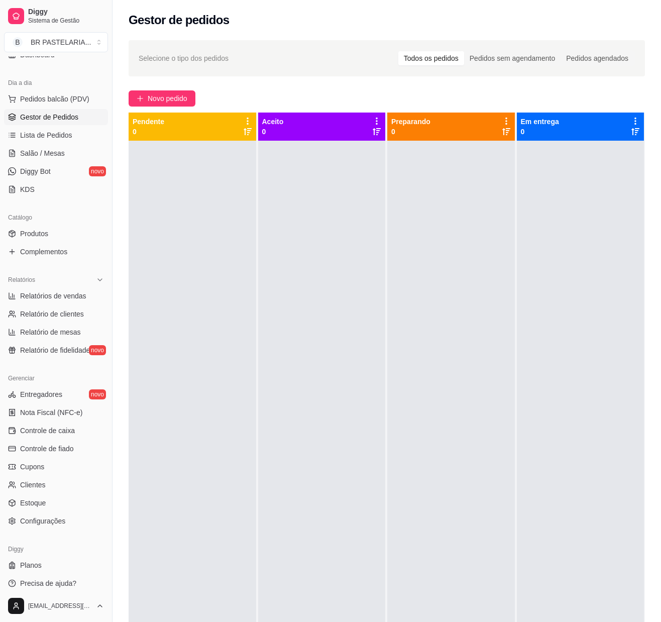
click at [63, 322] on ul "Entregadores novo Nota Fiscal (NFC-e) Controle de caixa Controle de fiado Cupon…" at bounding box center [56, 458] width 104 height 143
click at [66, 322] on link "Controle de caixa" at bounding box center [56, 431] width 104 height 16
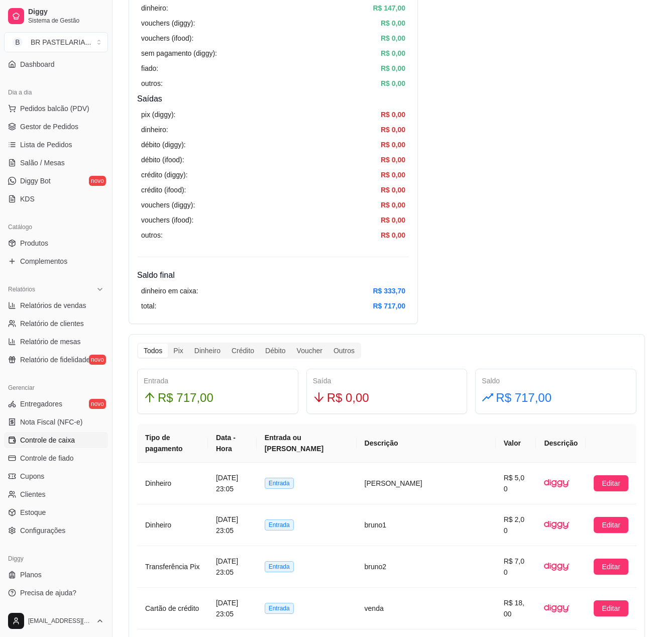
scroll to position [302, 0]
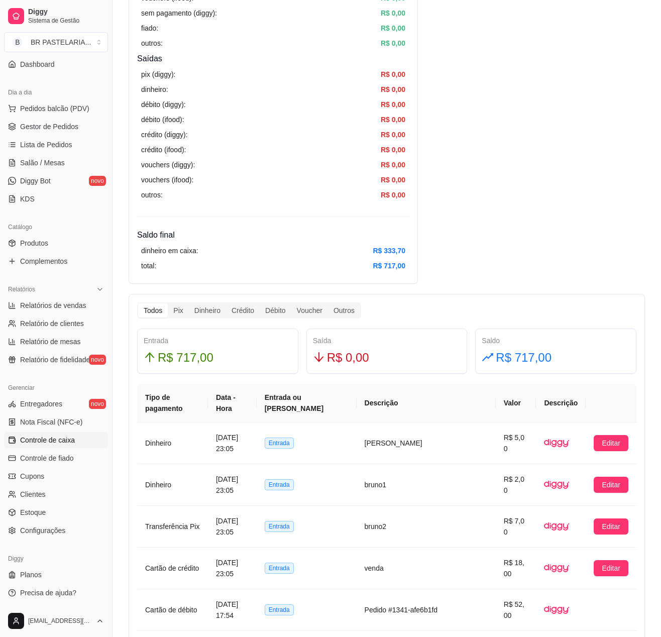
click at [315, 322] on div "Saída R$ 0,00" at bounding box center [387, 351] width 161 height 45
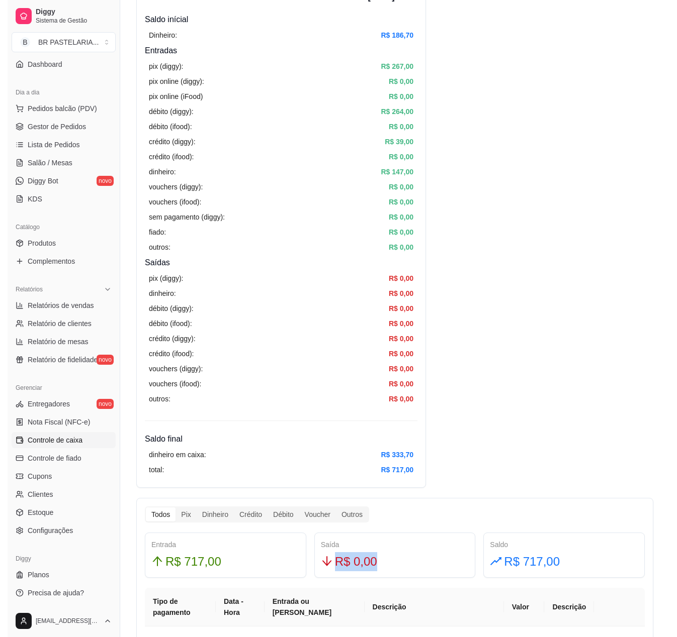
scroll to position [0, 0]
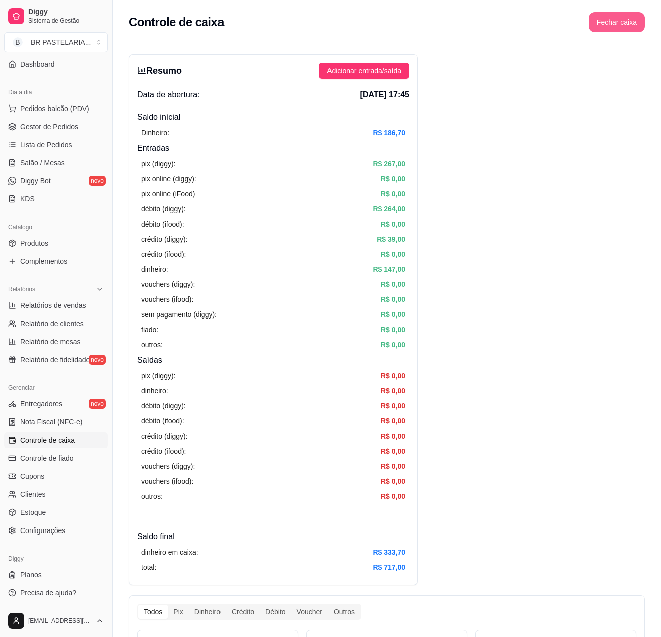
click at [597, 23] on button "Fechar caixa" at bounding box center [617, 22] width 56 height 20
click at [647, 84] on span "Sim" at bounding box center [645, 89] width 12 height 11
